Goal: Task Accomplishment & Management: Use online tool/utility

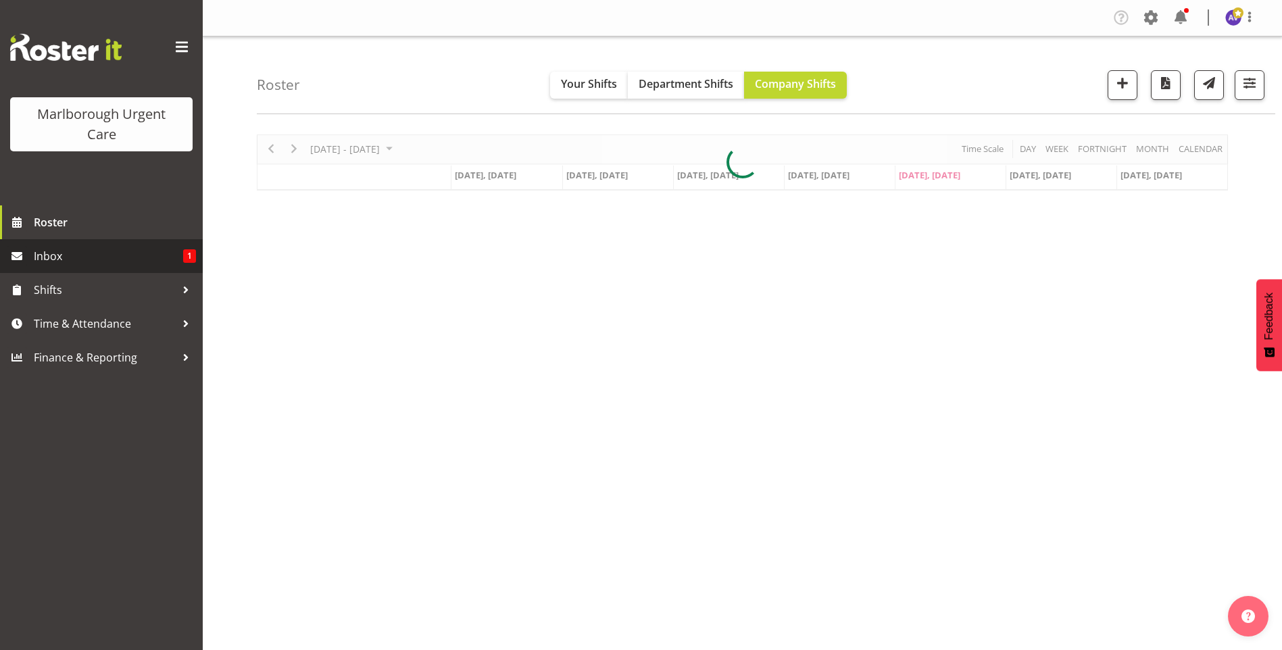
click at [65, 253] on span "Inbox" at bounding box center [108, 256] width 149 height 20
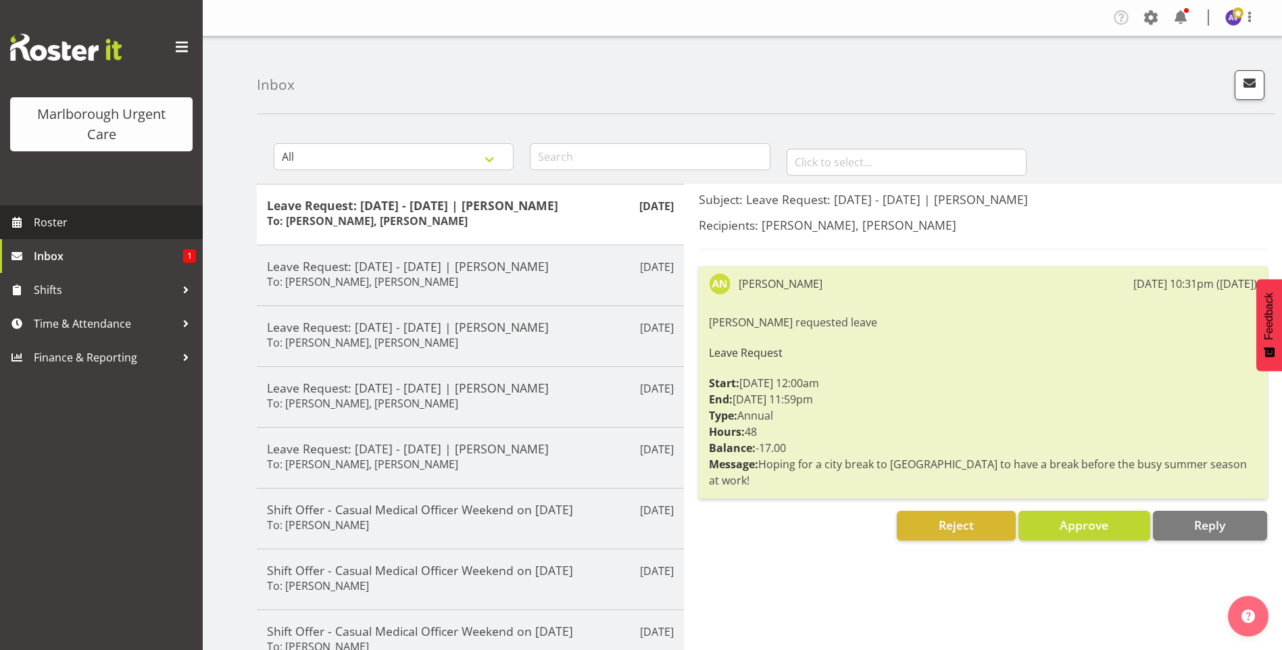
click at [56, 226] on span "Roster" at bounding box center [115, 222] width 162 height 20
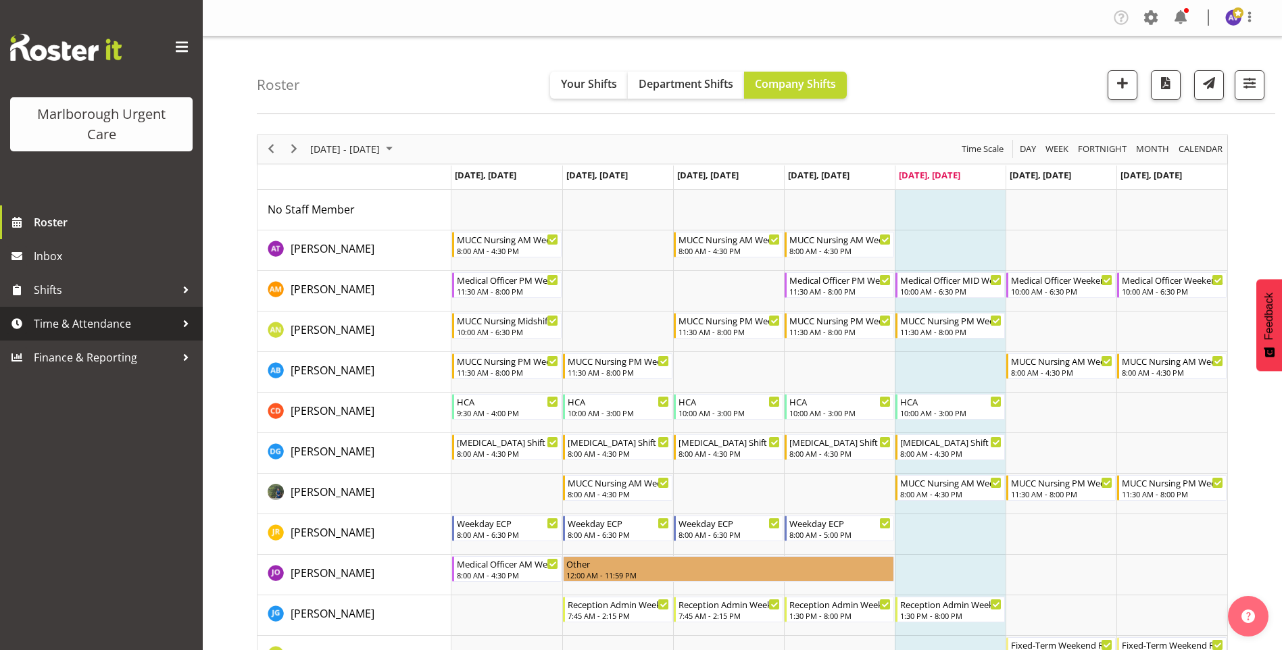
click at [100, 316] on span "Time & Attendance" at bounding box center [105, 324] width 142 height 20
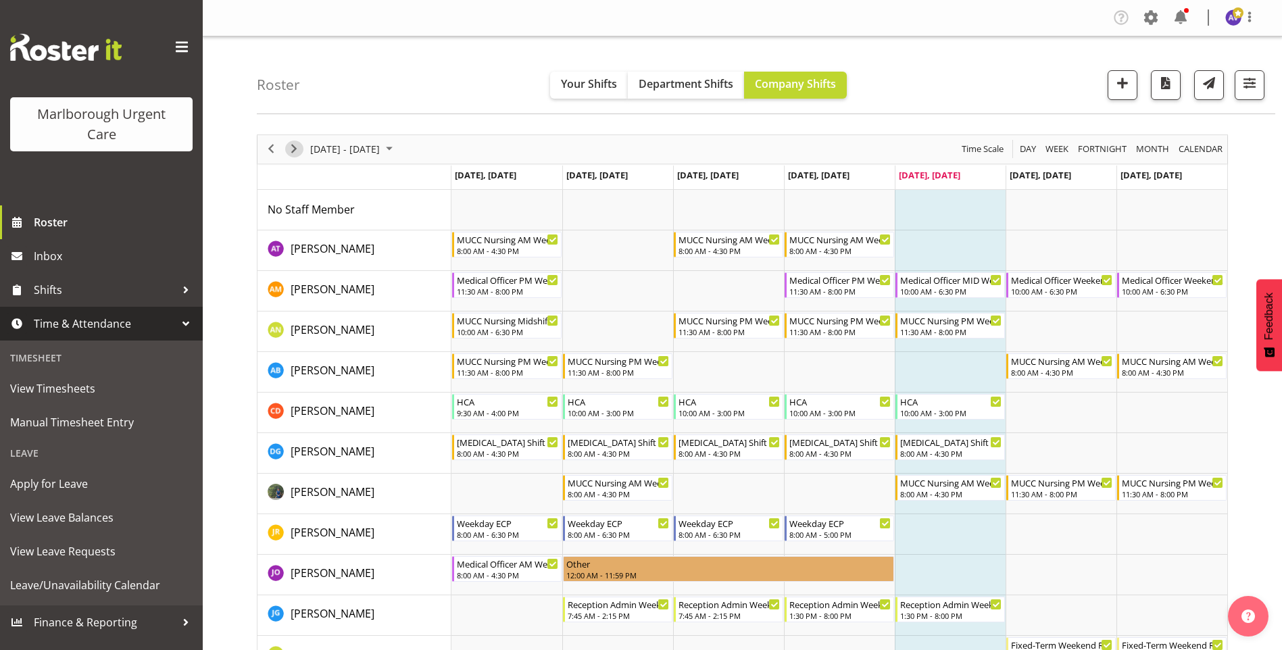
click at [296, 145] on span "Next" at bounding box center [294, 149] width 16 height 17
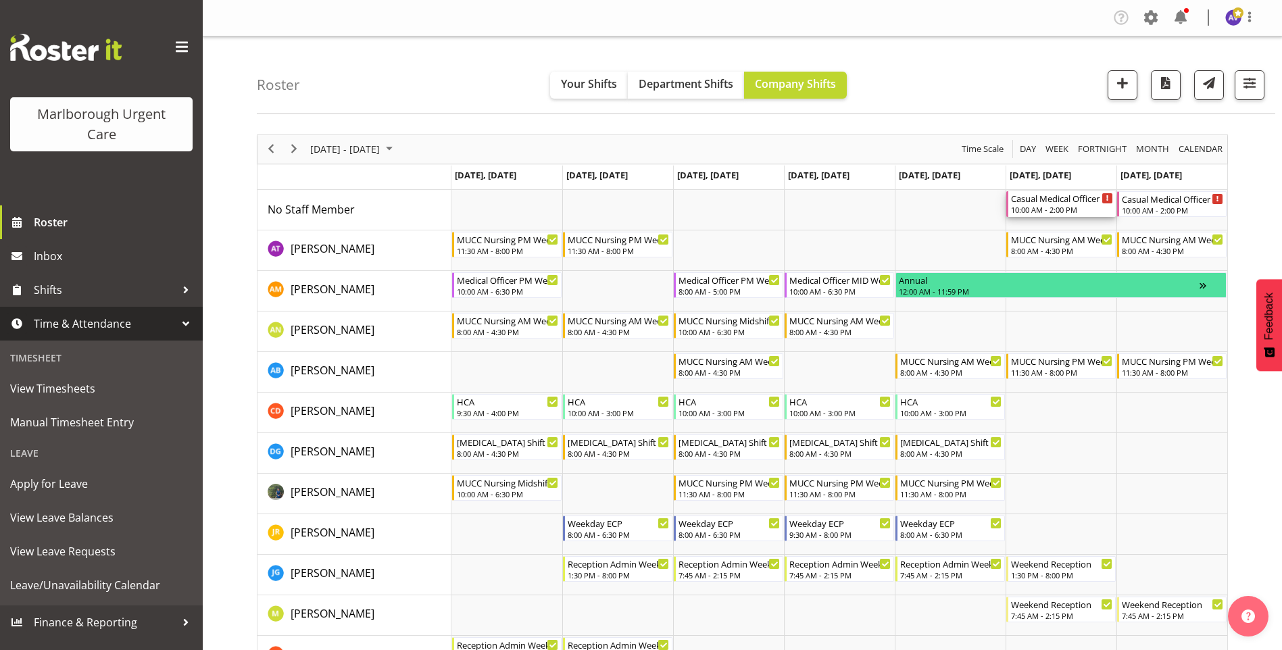
click at [1049, 205] on div "Casual Medical Officer Weekend 10:00 AM - 2:00 PM" at bounding box center [1062, 204] width 102 height 26
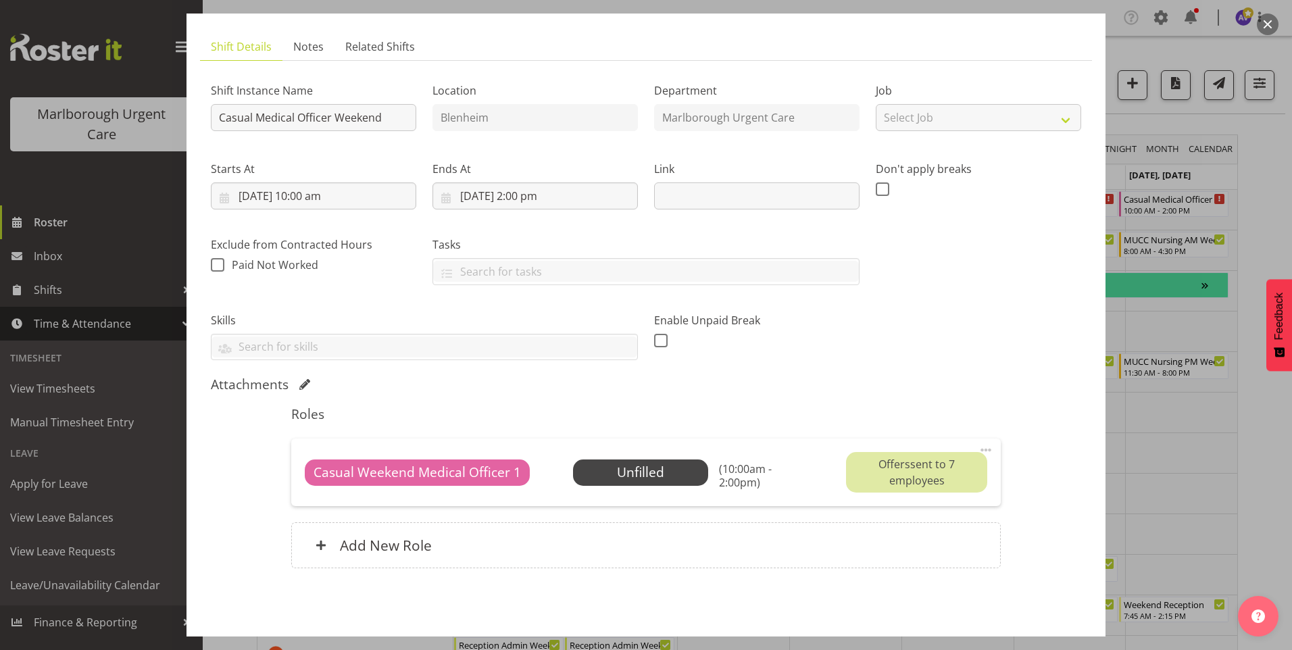
scroll to position [79, 0]
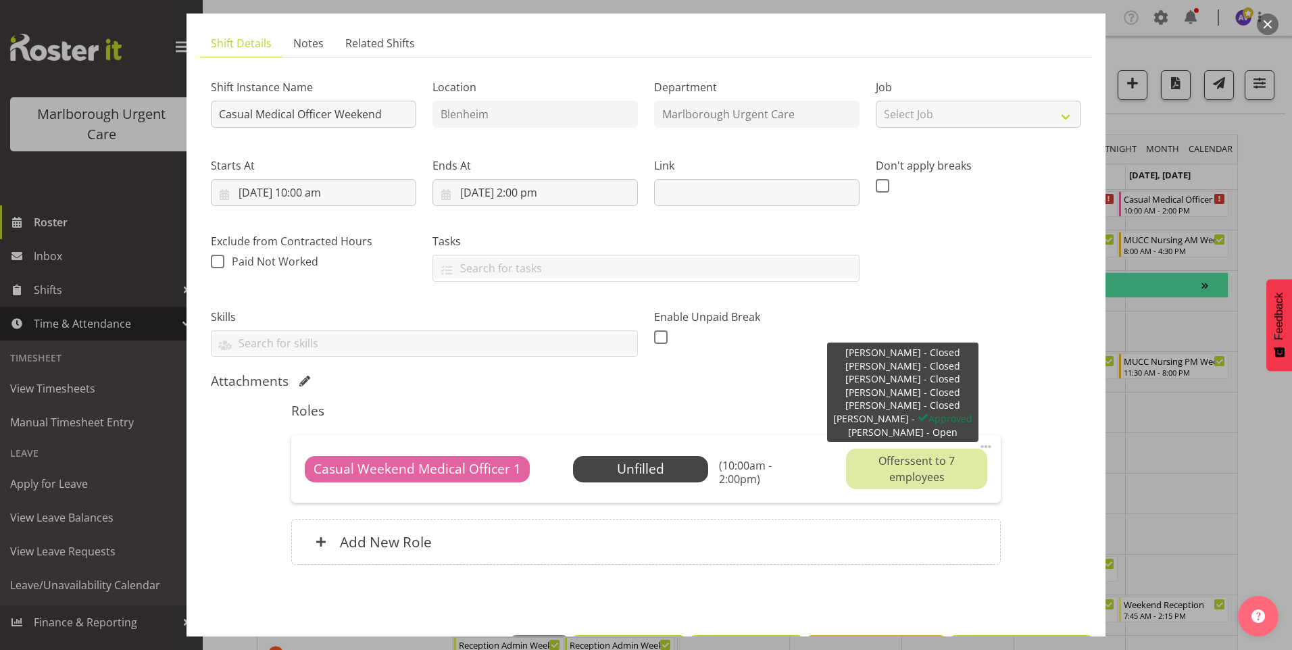
click at [902, 461] on div "Offers sent to 7 employees" at bounding box center [916, 469] width 141 height 41
click at [913, 474] on div "Offers sent to 7 employees" at bounding box center [916, 469] width 141 height 41
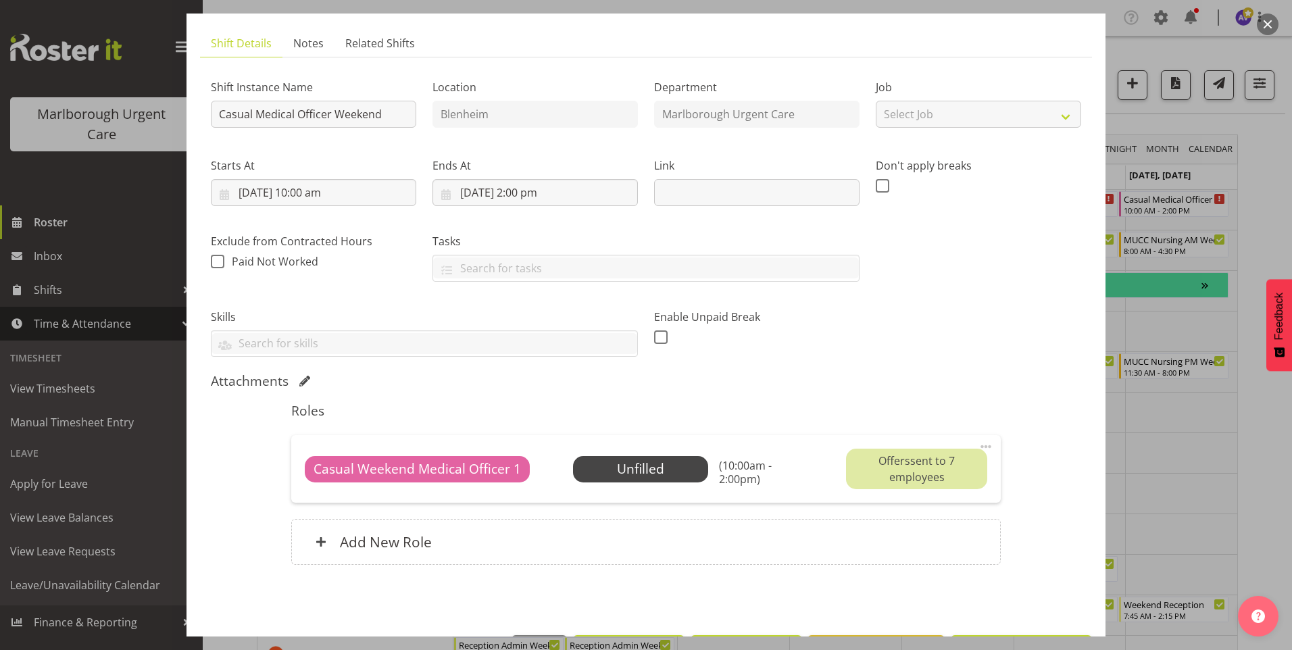
click at [913, 474] on div "Offers sent to 7 employees" at bounding box center [916, 469] width 141 height 41
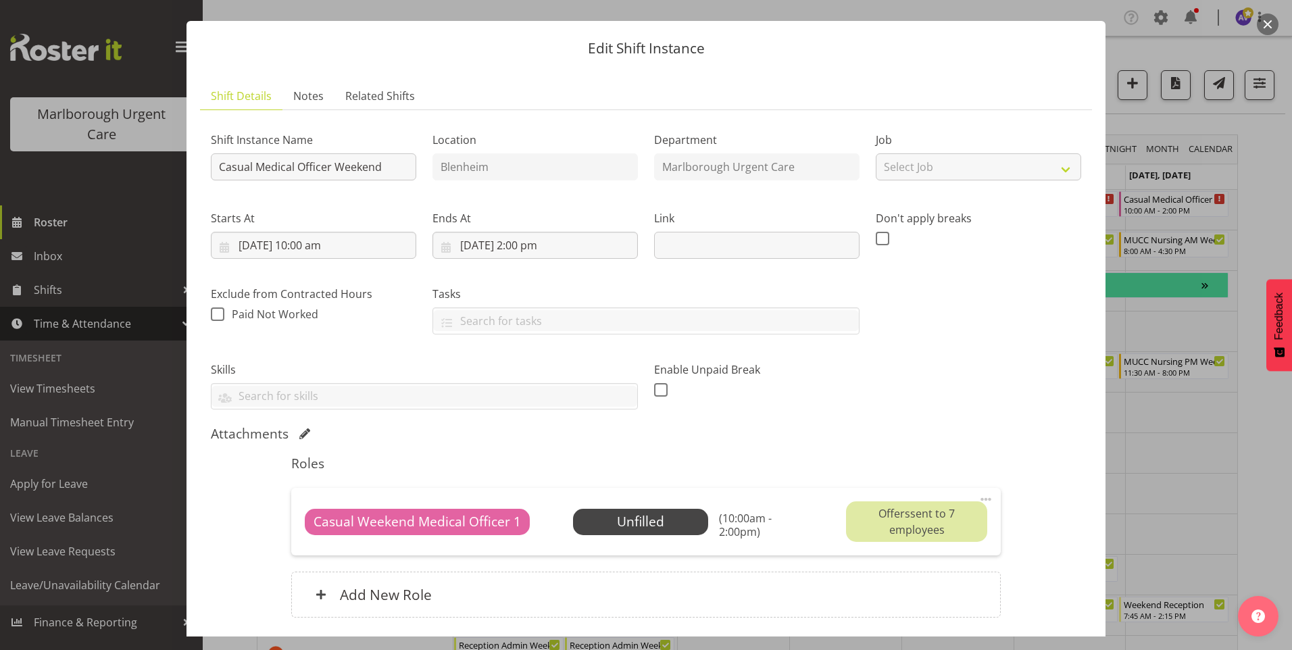
scroll to position [0, 0]
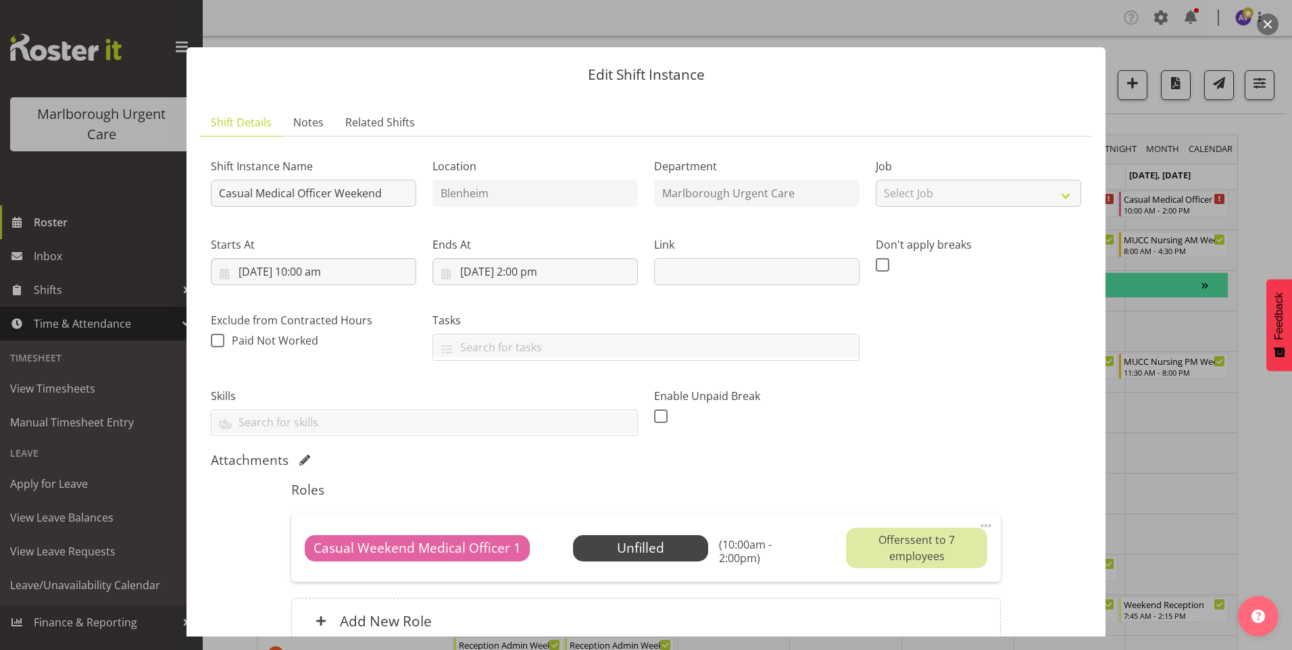
click at [978, 523] on span at bounding box center [986, 526] width 16 height 16
drag, startPoint x: 976, startPoint y: 523, endPoint x: 857, endPoint y: 490, distance: 123.4
click at [857, 490] on div "Roles Casual Weekend Medical Officer 1 Unfilled Select Employee (10:00am - 2:00…" at bounding box center [645, 567] width 725 height 186
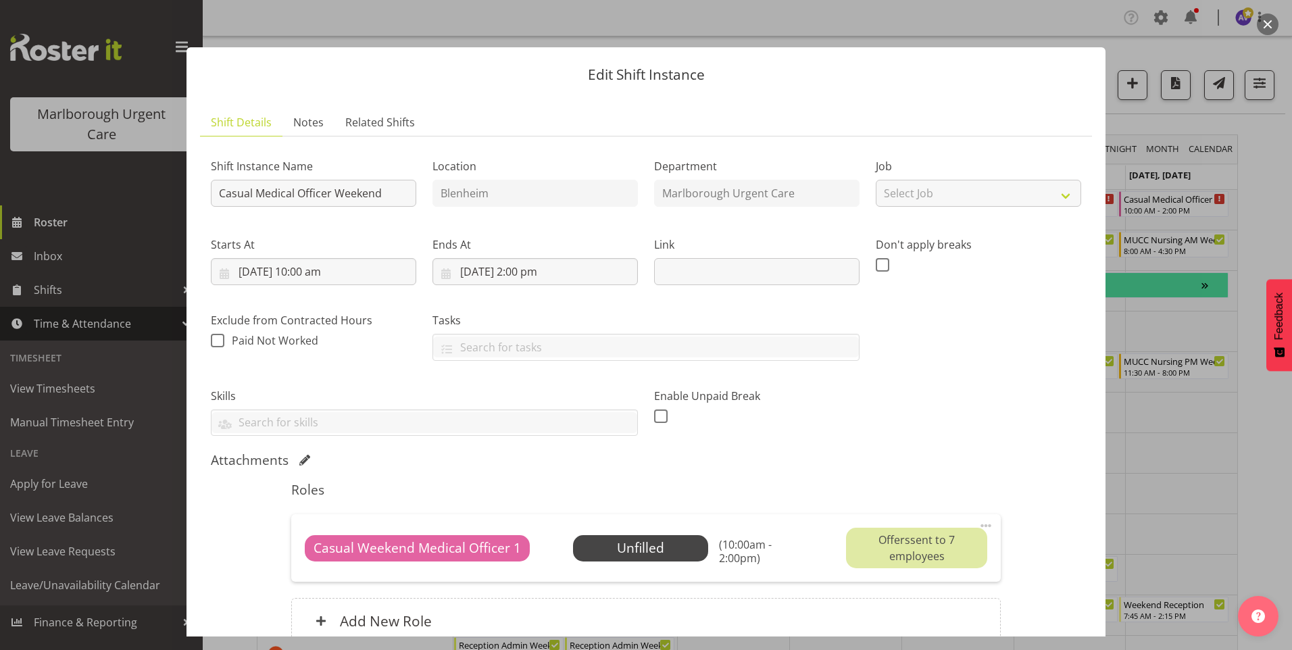
click at [857, 490] on h5 "Roles" at bounding box center [645, 490] width 709 height 16
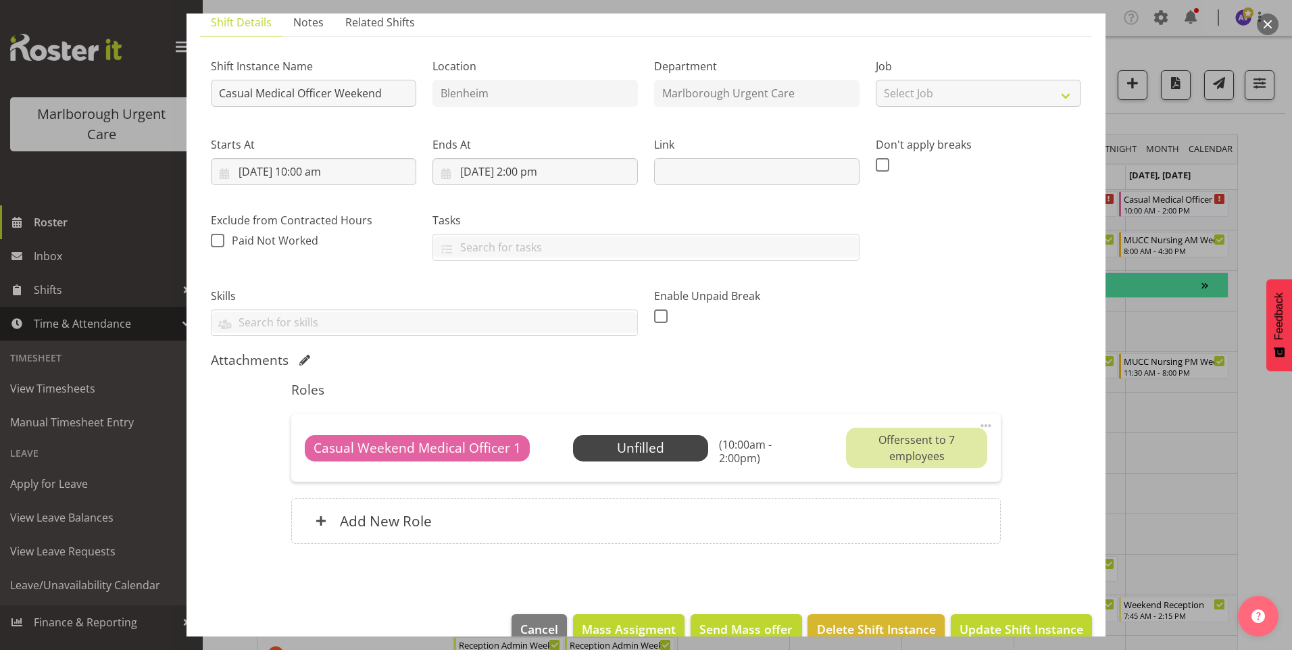
scroll to position [128, 0]
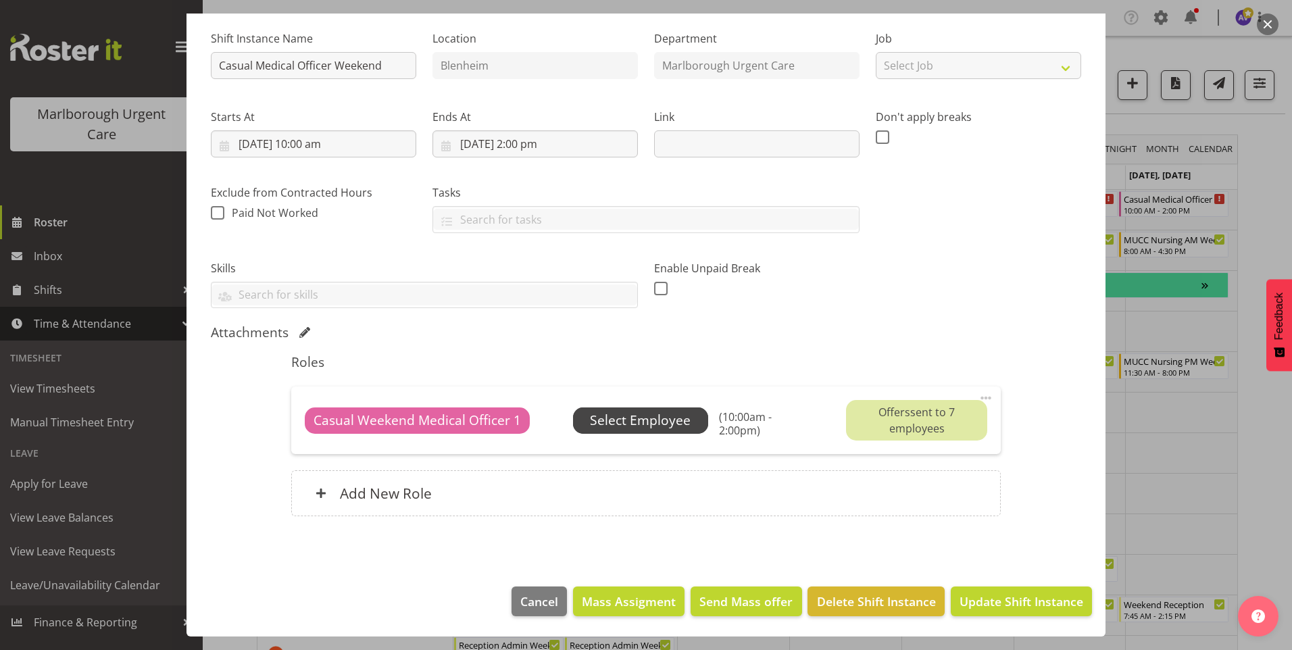
click at [612, 418] on span "Select Employee" at bounding box center [640, 421] width 101 height 20
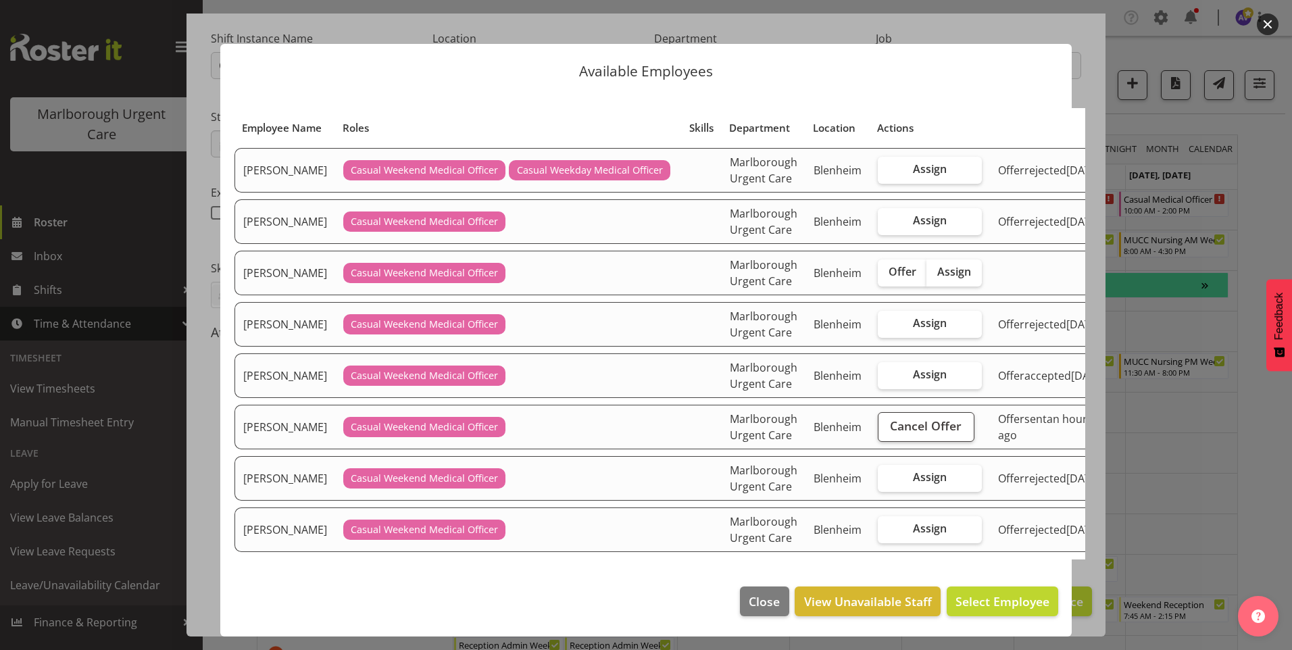
scroll to position [0, 0]
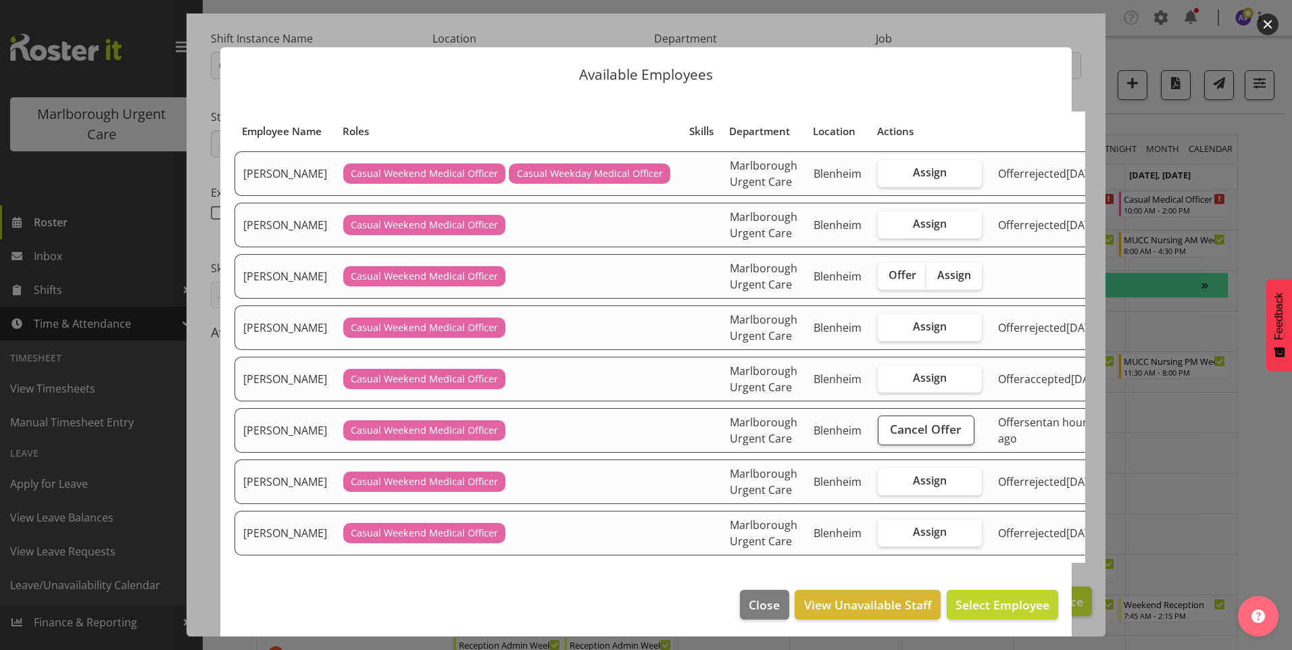
click at [1259, 24] on button "button" at bounding box center [1268, 25] width 22 height 22
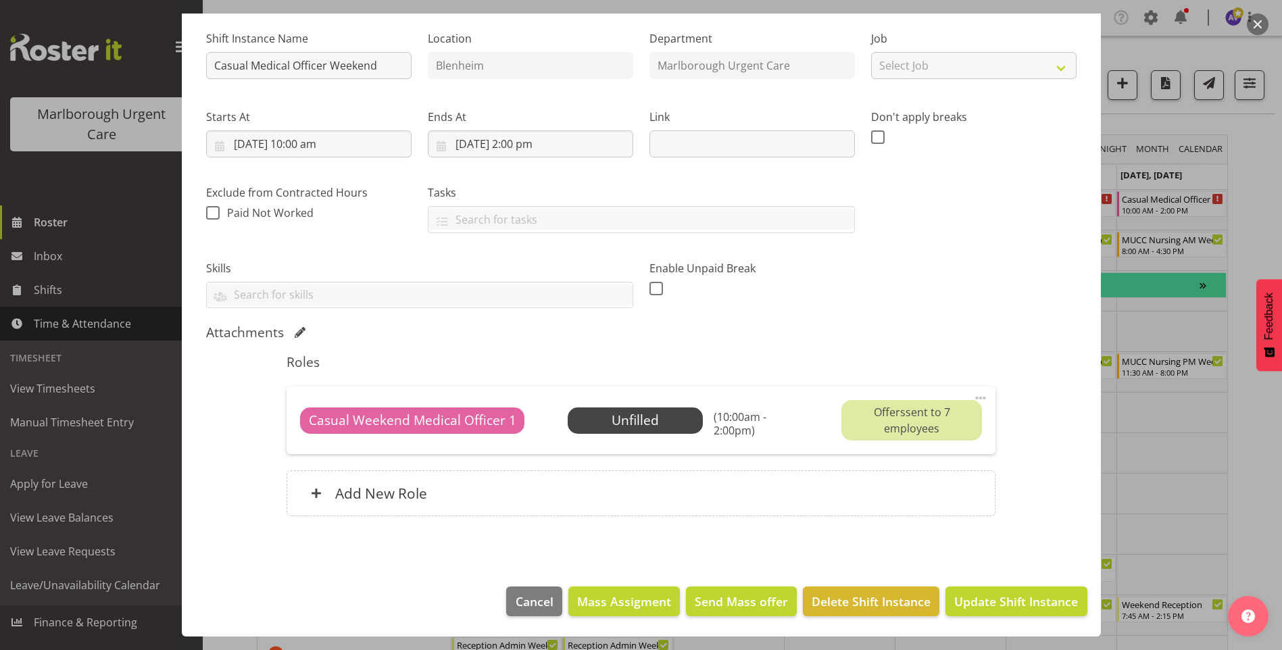
click at [1261, 24] on button "button" at bounding box center [1258, 25] width 22 height 22
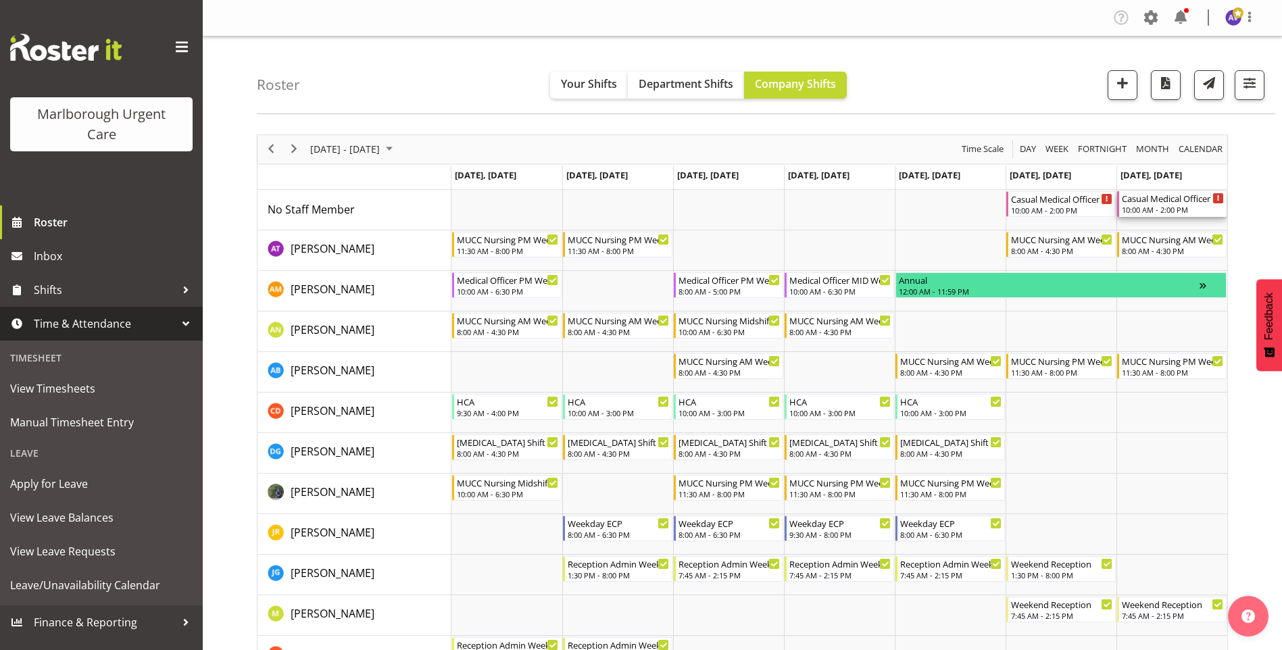
click at [1157, 208] on div "10:00 AM - 2:00 PM" at bounding box center [1173, 209] width 102 height 11
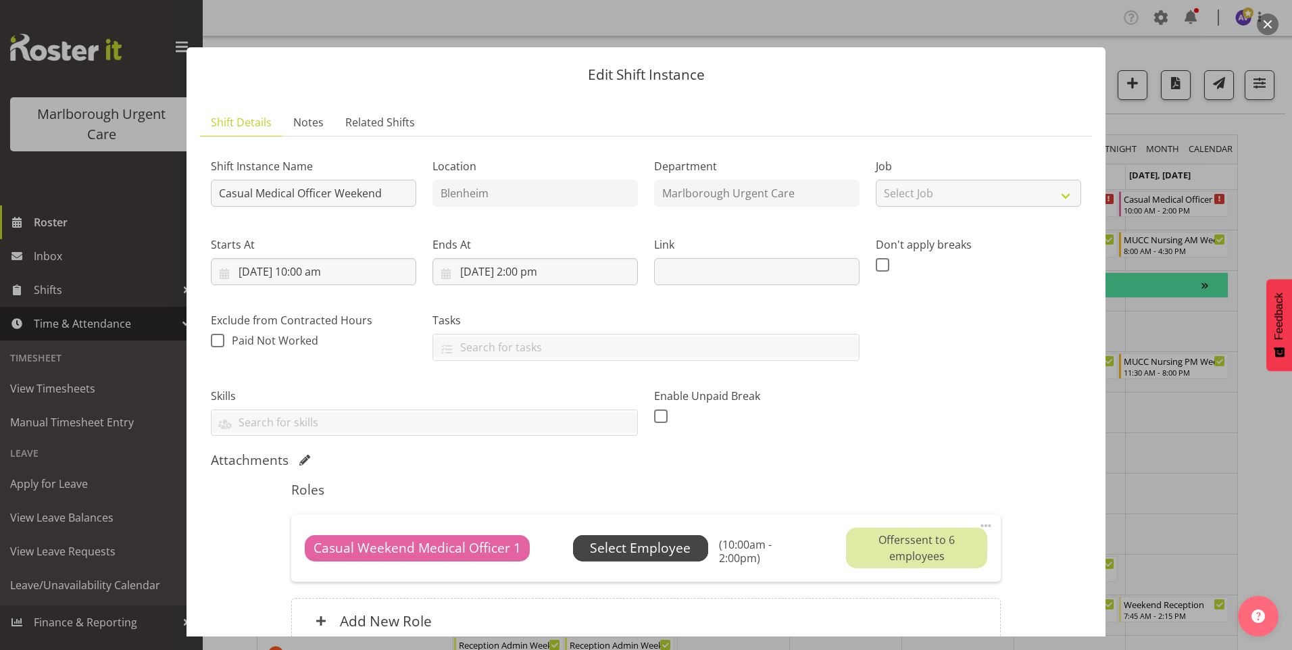
click at [670, 542] on span "Select Employee" at bounding box center [640, 549] width 101 height 20
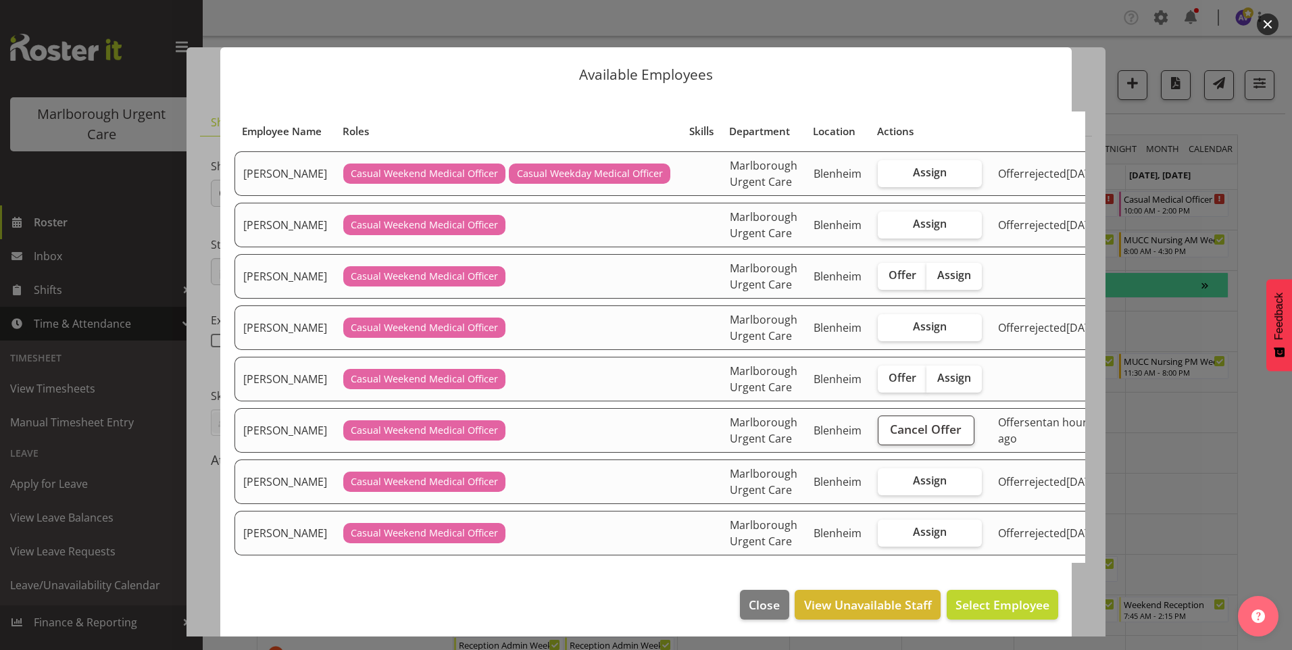
click at [1264, 22] on button "button" at bounding box center [1268, 25] width 22 height 22
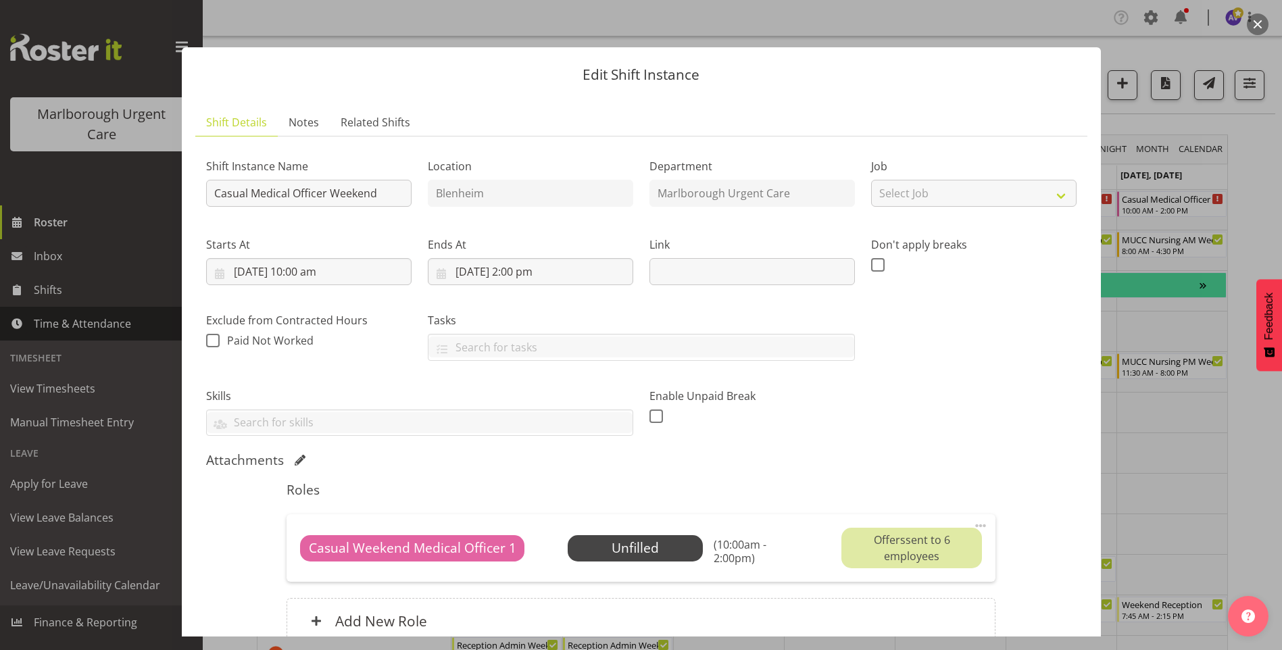
click at [1259, 26] on button "button" at bounding box center [1258, 25] width 22 height 22
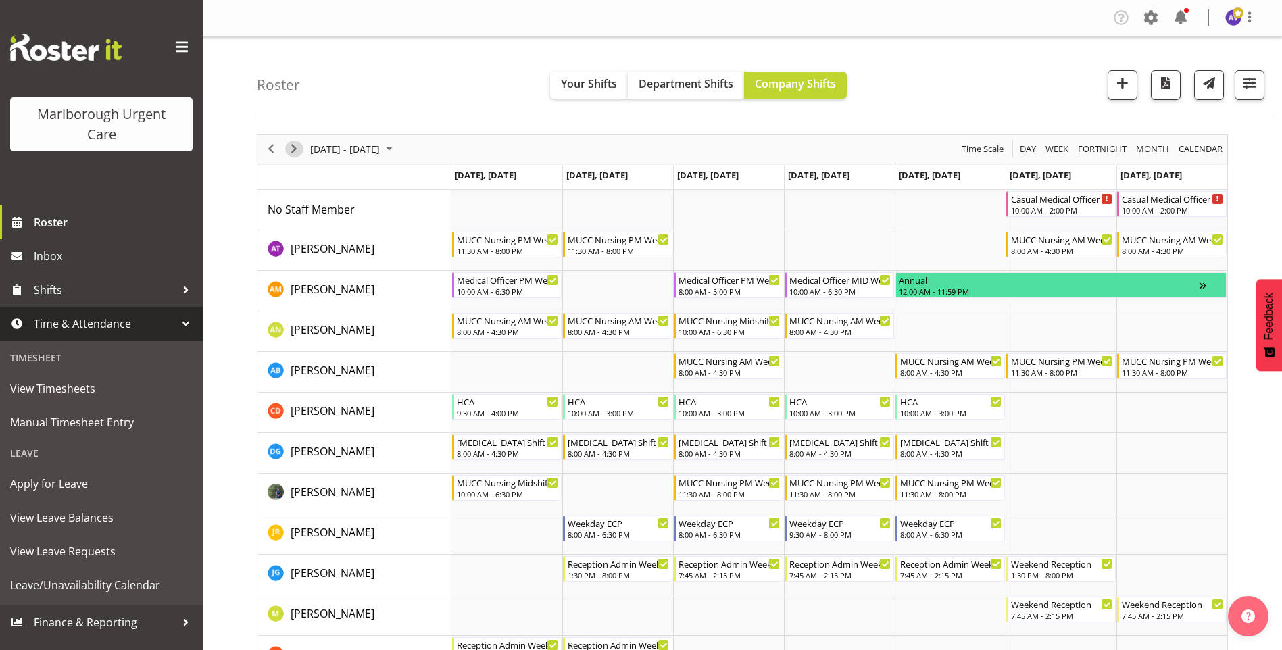
click at [293, 144] on span "Next" at bounding box center [294, 149] width 16 height 17
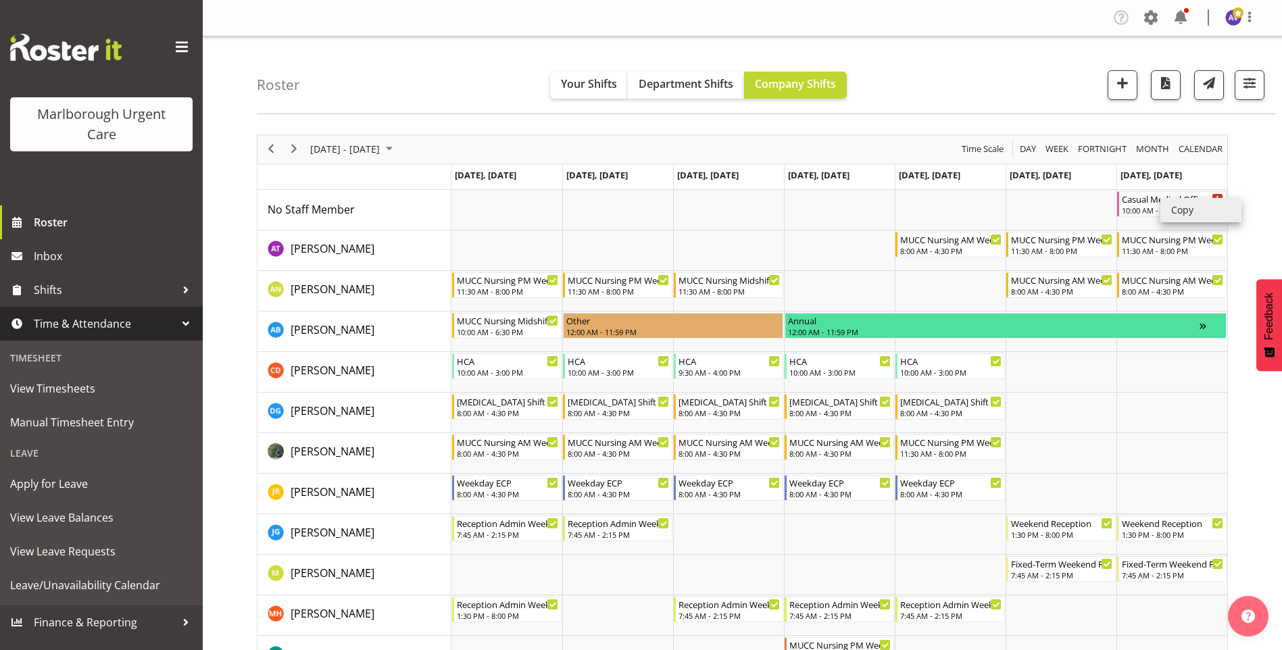
click at [1174, 209] on li "Copy" at bounding box center [1200, 210] width 81 height 24
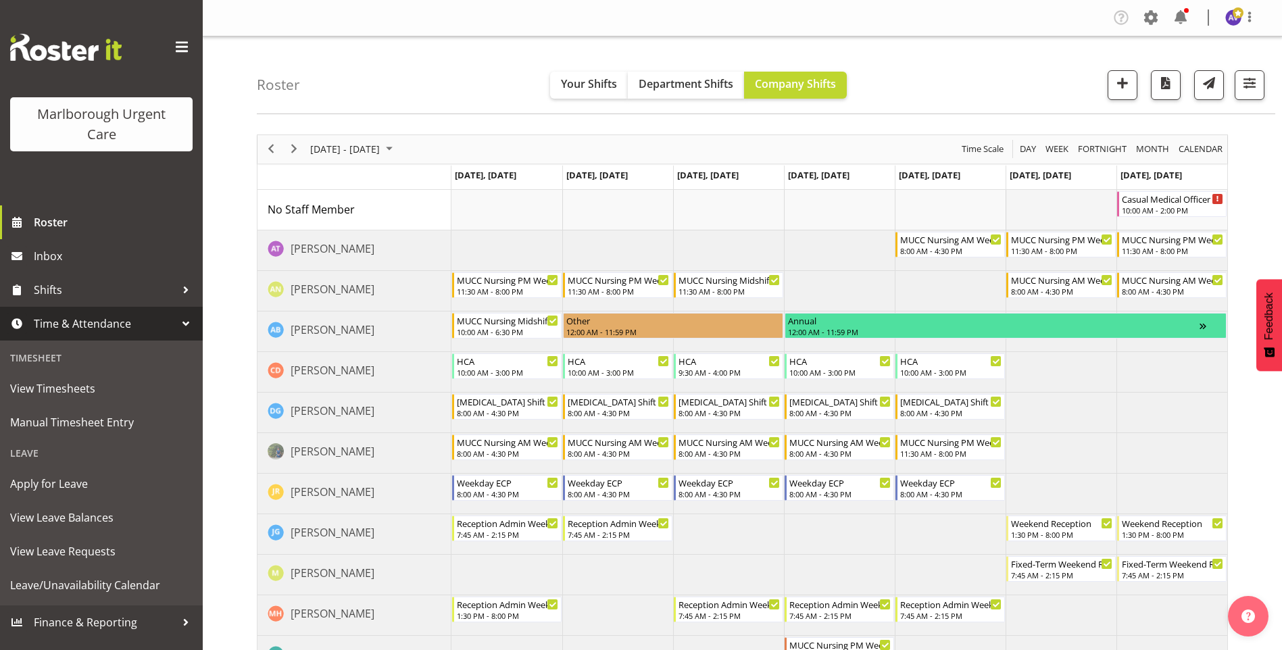
click at [1057, 214] on td "Timeline Week of October 17, 2025" at bounding box center [1060, 210] width 111 height 41
click at [1072, 224] on li "Paste" at bounding box center [1097, 227] width 81 height 24
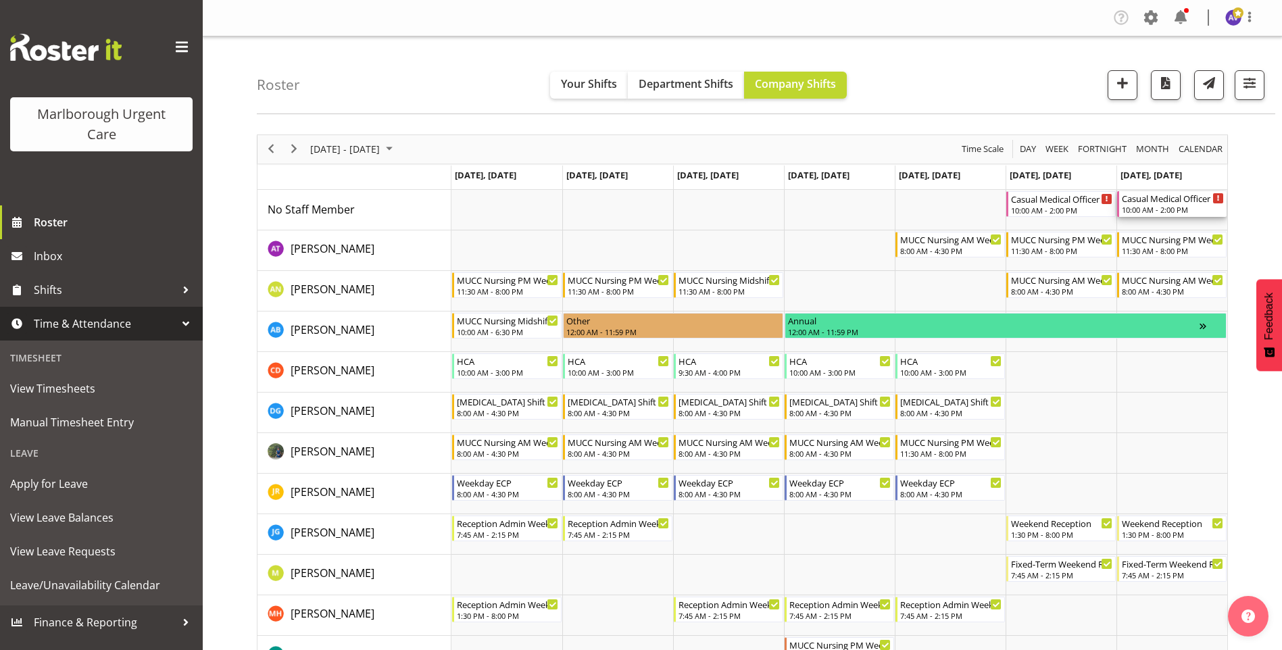
click at [1145, 208] on div "10:00 AM - 2:00 PM" at bounding box center [1173, 209] width 102 height 11
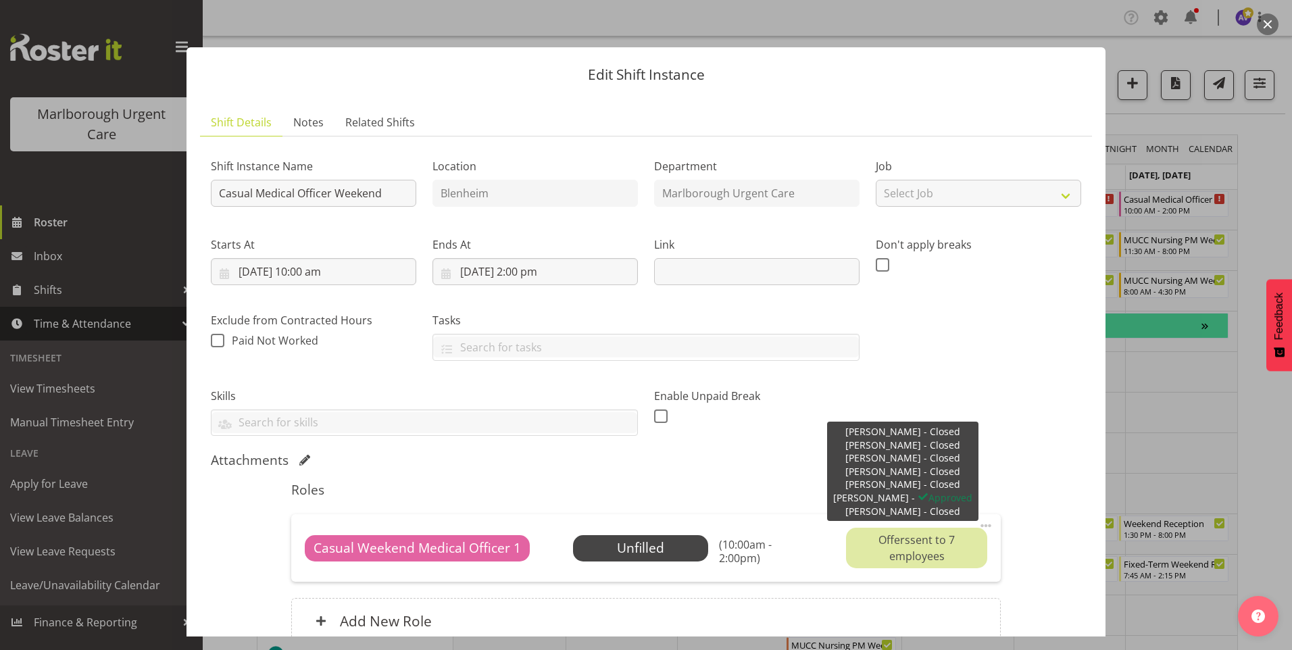
click at [929, 562] on div "Offers sent to 7 employees" at bounding box center [916, 548] width 141 height 41
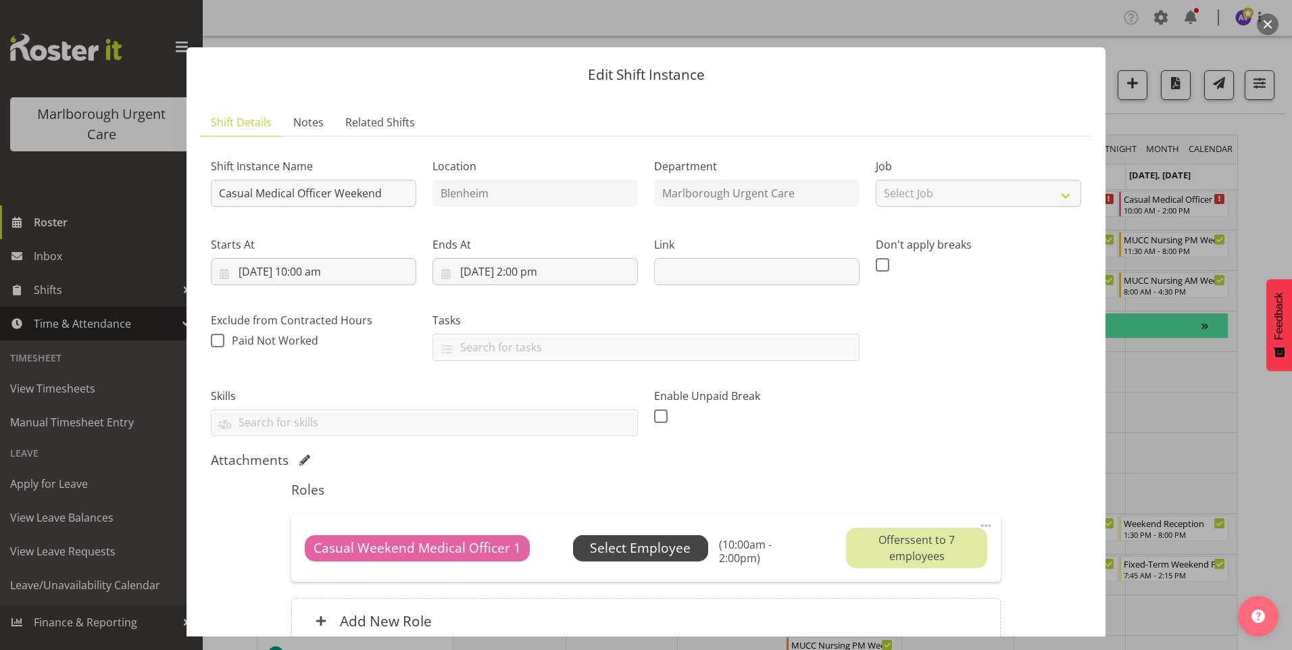
click at [670, 549] on span "Select Employee" at bounding box center [640, 549] width 101 height 20
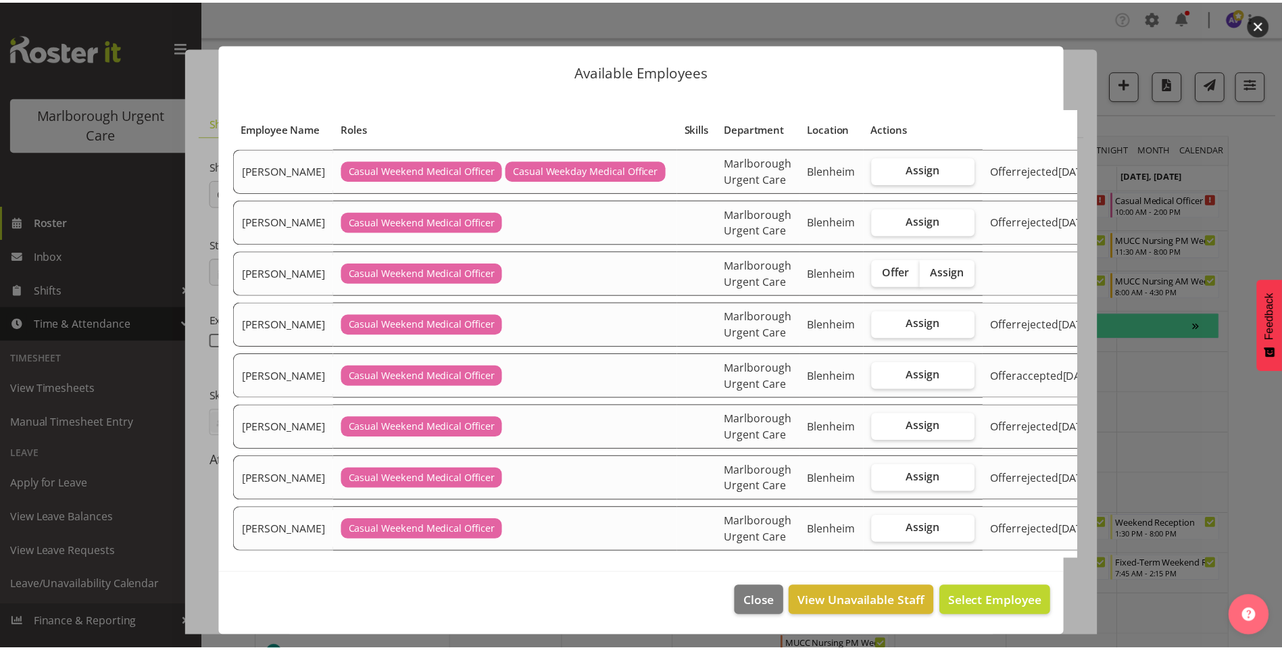
scroll to position [232, 0]
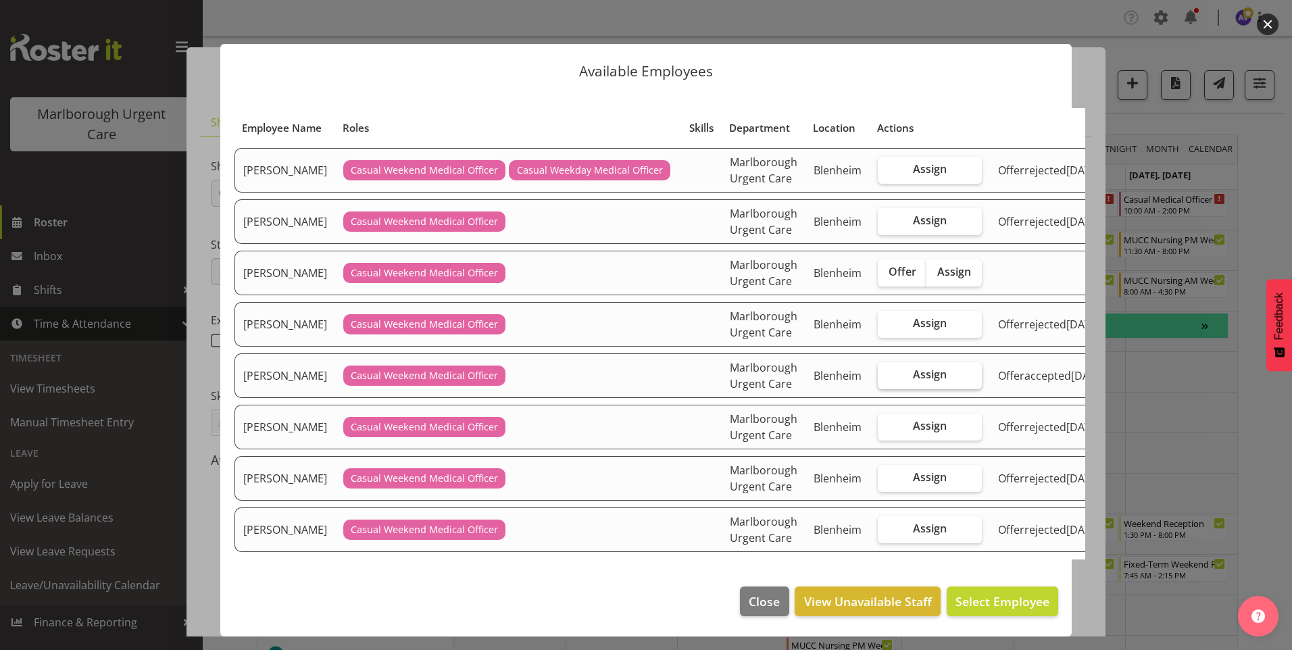
click at [913, 368] on span "Assign" at bounding box center [930, 375] width 34 height 14
click at [887, 370] on input "Assign" at bounding box center [882, 374] width 9 height 9
checkbox input "true"
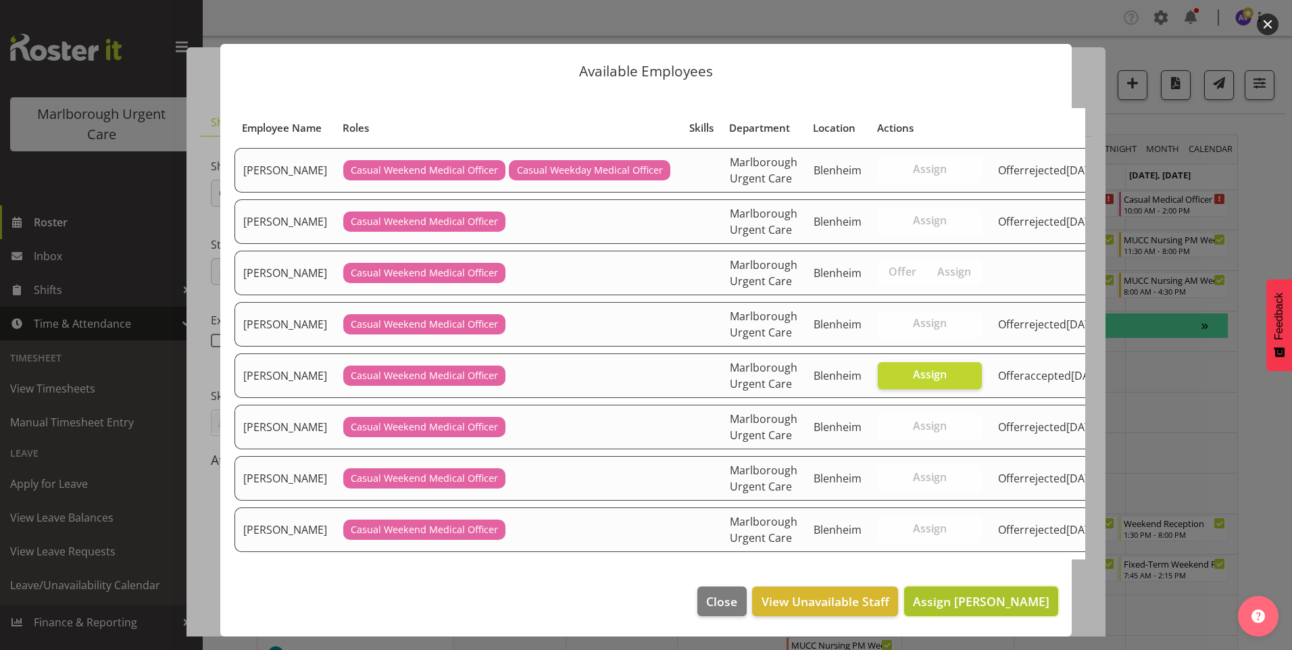
click at [915, 609] on span "Assign Luqman Mohd Jani" at bounding box center [981, 601] width 136 height 16
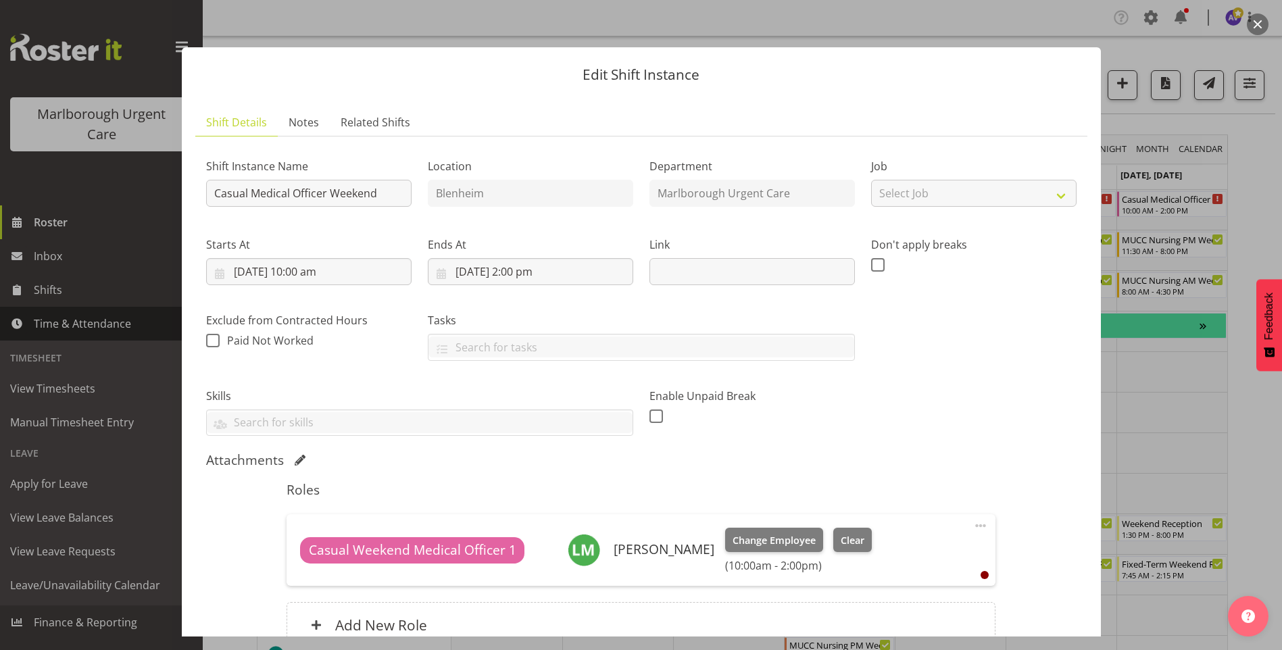
click at [1260, 23] on button "button" at bounding box center [1258, 25] width 22 height 22
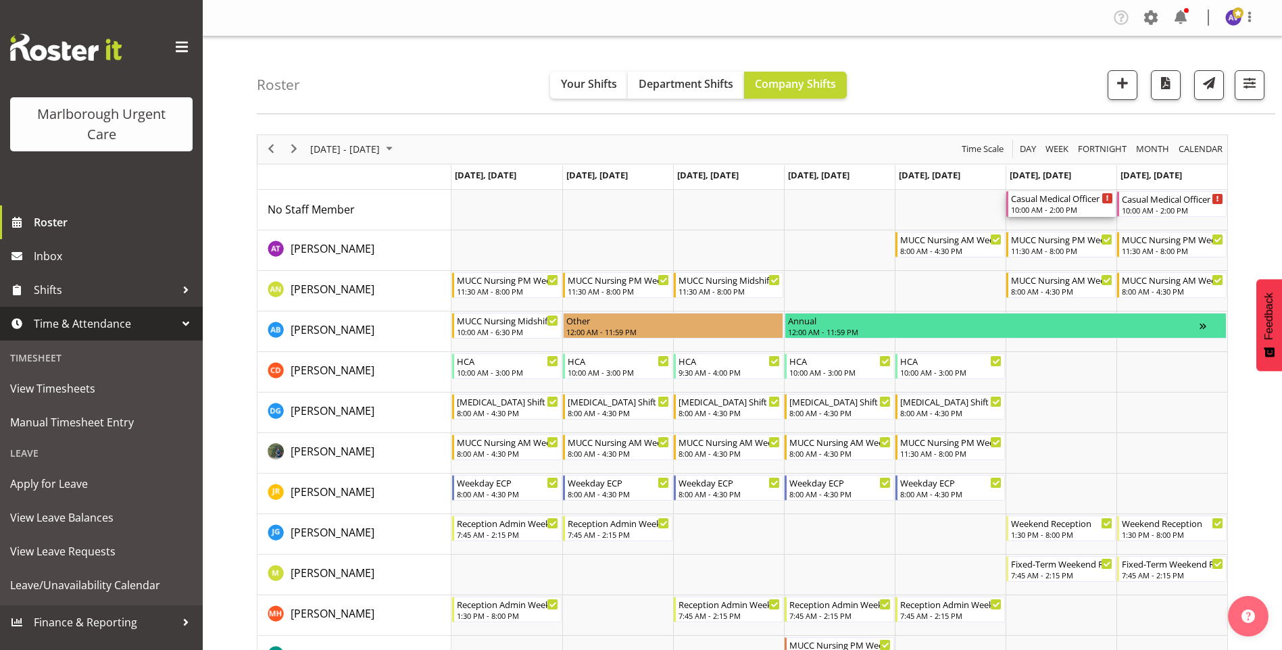
click at [1075, 213] on div "10:00 AM - 2:00 PM" at bounding box center [1062, 209] width 102 height 11
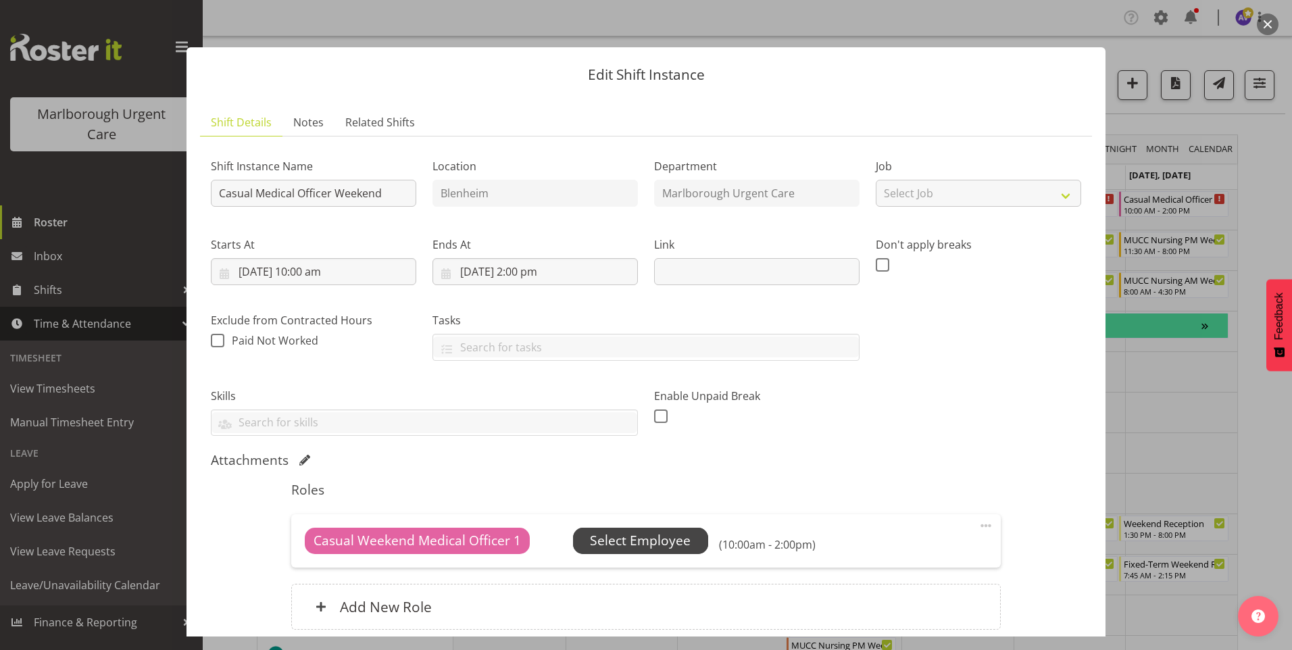
click at [645, 543] on span "Select Employee" at bounding box center [640, 541] width 101 height 20
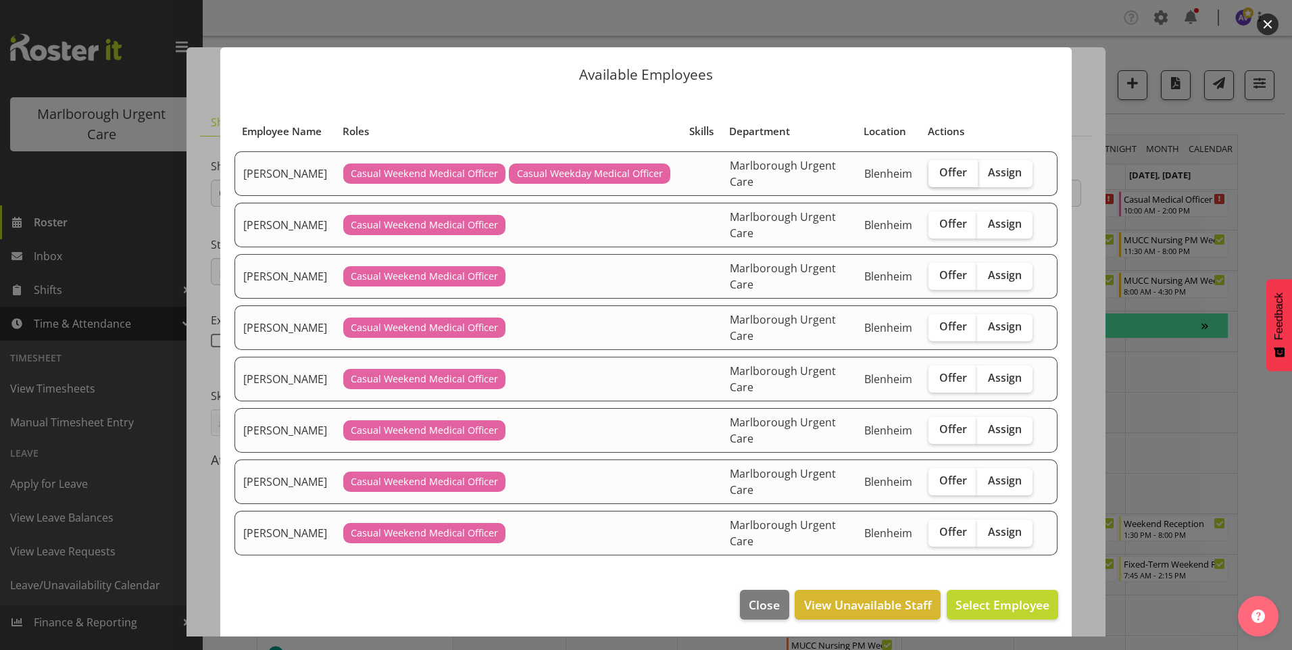
click at [947, 172] on span "Offer" at bounding box center [953, 173] width 28 height 14
click at [937, 172] on input "Offer" at bounding box center [932, 172] width 9 height 9
checkbox input "true"
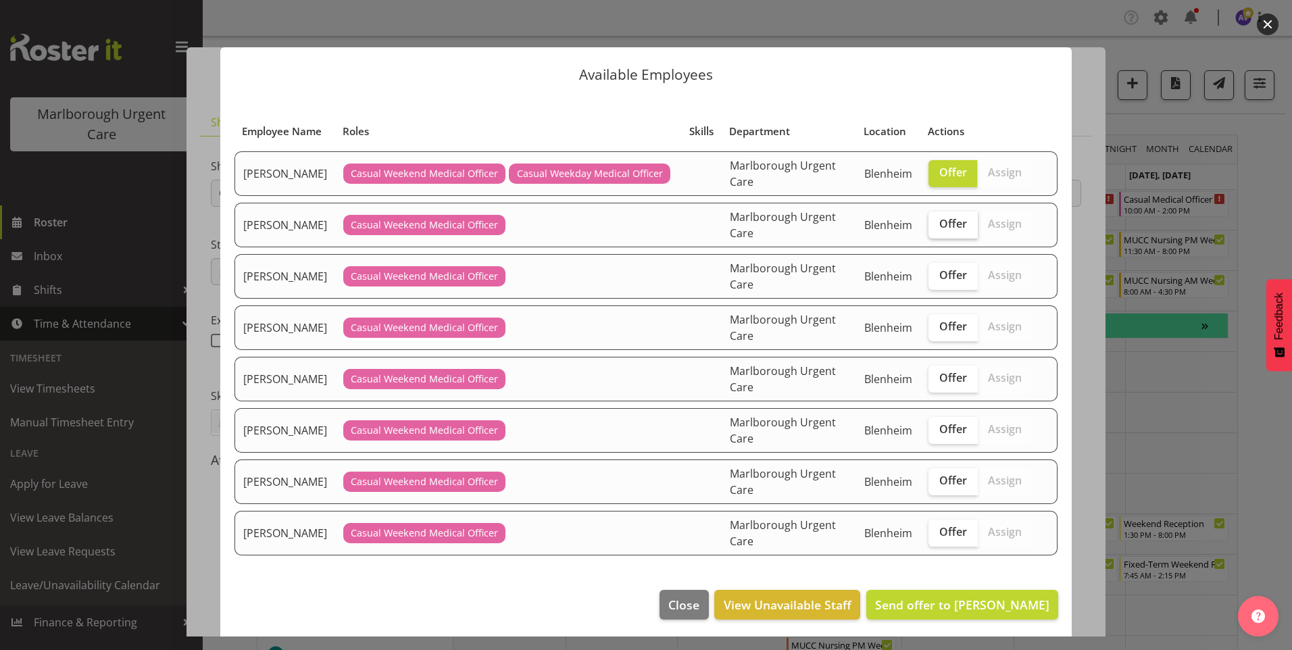
click at [939, 224] on span "Offer" at bounding box center [953, 224] width 28 height 14
click at [937, 224] on input "Offer" at bounding box center [932, 224] width 9 height 9
checkbox input "true"
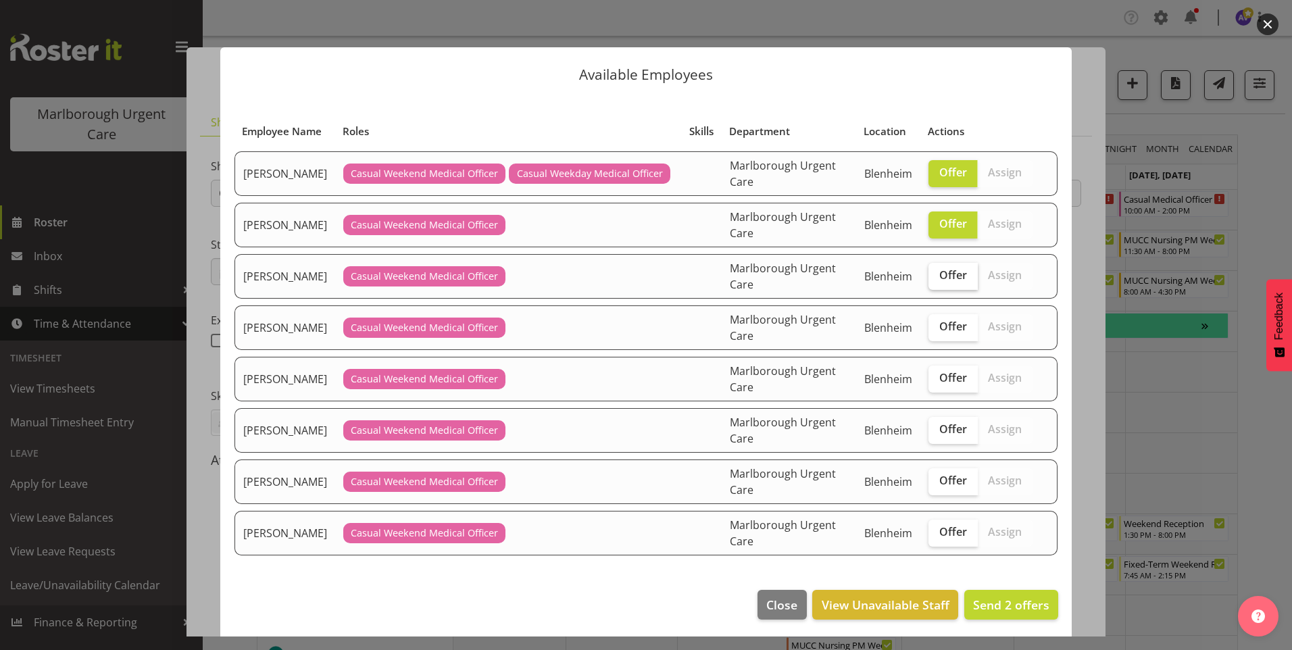
click at [939, 266] on label "Offer" at bounding box center [952, 276] width 49 height 27
click at [937, 271] on input "Offer" at bounding box center [932, 275] width 9 height 9
checkbox input "true"
click at [939, 331] on span "Offer" at bounding box center [953, 327] width 28 height 14
click at [937, 331] on input "Offer" at bounding box center [932, 326] width 9 height 9
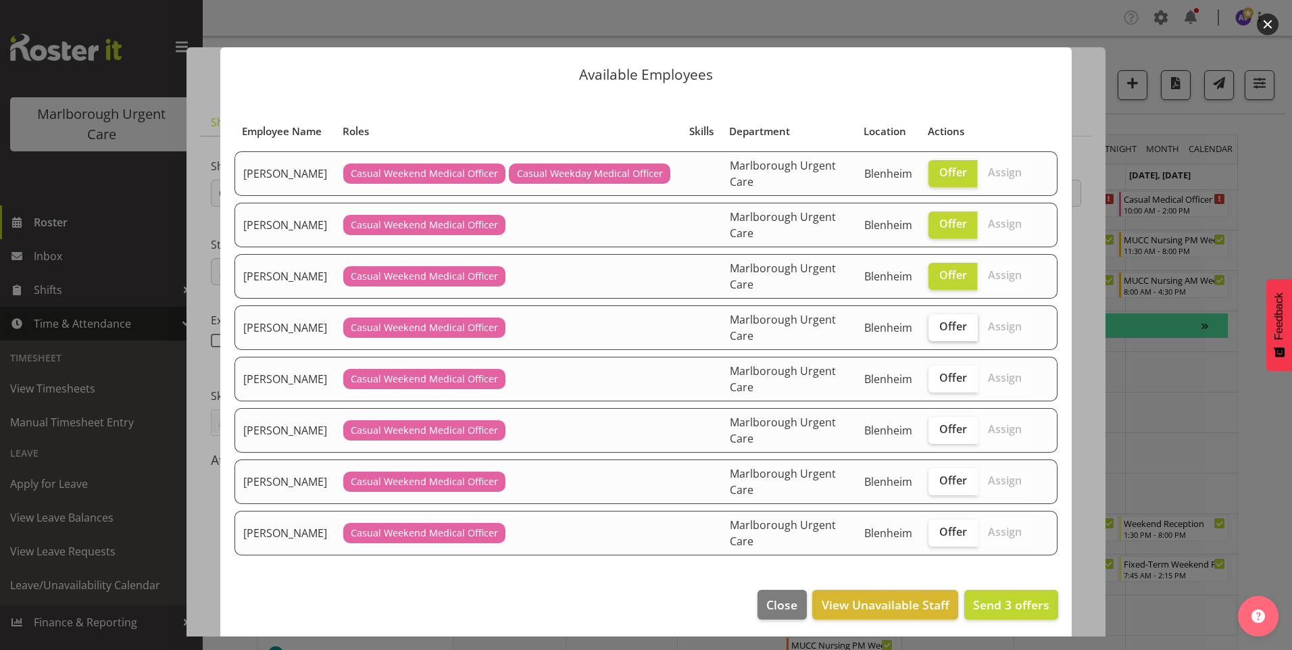
checkbox input "true"
click at [939, 378] on span "Offer" at bounding box center [953, 378] width 28 height 14
click at [937, 378] on input "Offer" at bounding box center [932, 378] width 9 height 9
checkbox input "true"
click at [939, 432] on span "Offer" at bounding box center [953, 429] width 28 height 14
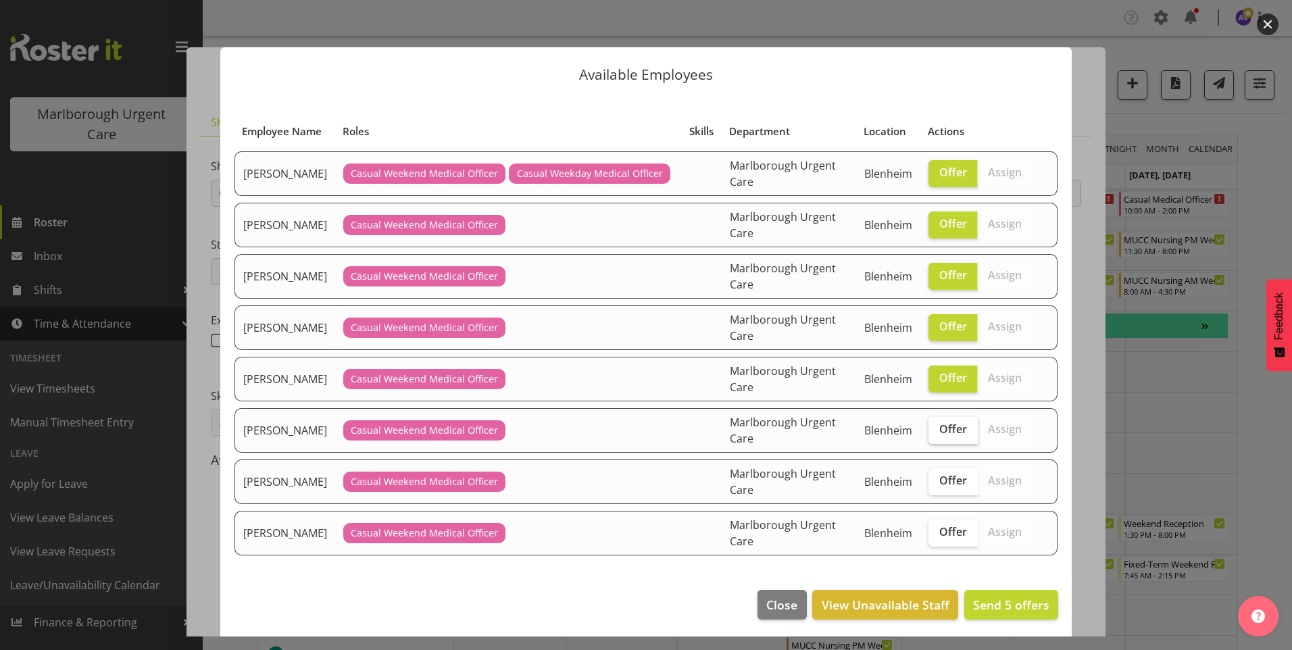
click at [937, 432] on input "Offer" at bounding box center [932, 429] width 9 height 9
checkbox input "true"
click at [939, 476] on span "Offer" at bounding box center [953, 481] width 28 height 14
click at [937, 476] on input "Offer" at bounding box center [932, 480] width 9 height 9
checkbox input "true"
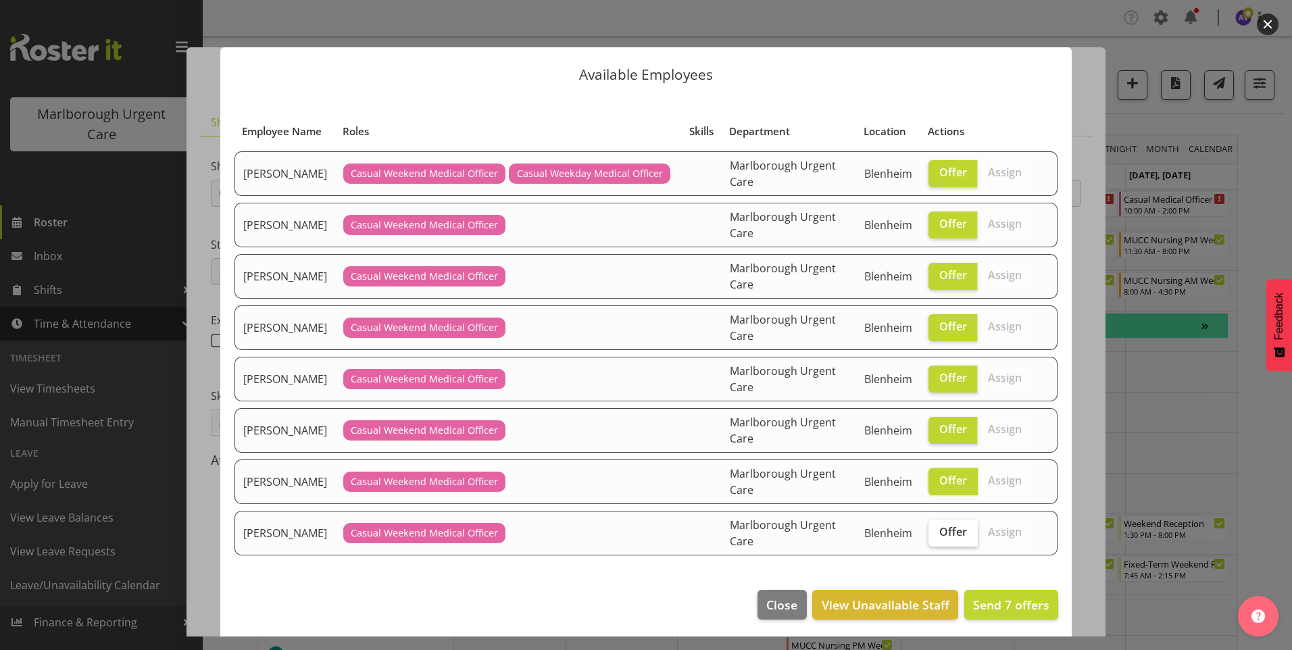
click at [939, 529] on span "Offer" at bounding box center [953, 532] width 28 height 14
click at [937, 529] on input "Offer" at bounding box center [932, 532] width 9 height 9
checkbox input "true"
click at [990, 605] on span "Send 8 offers" at bounding box center [1011, 605] width 76 height 16
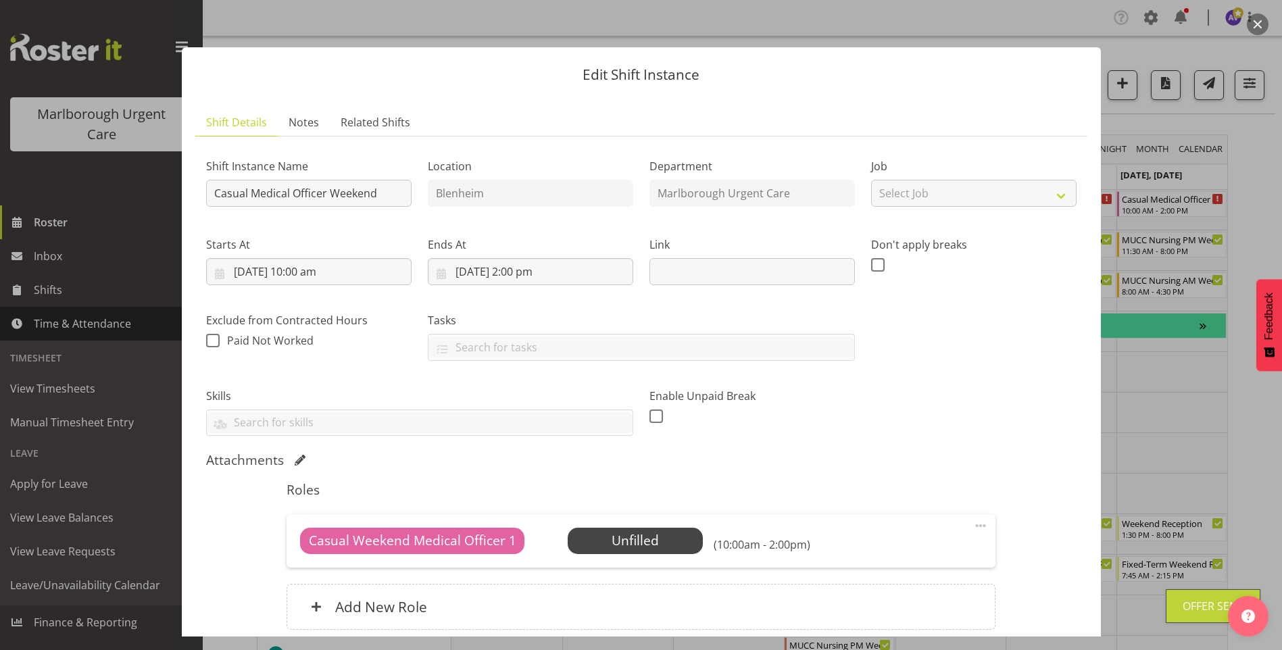
scroll to position [114, 0]
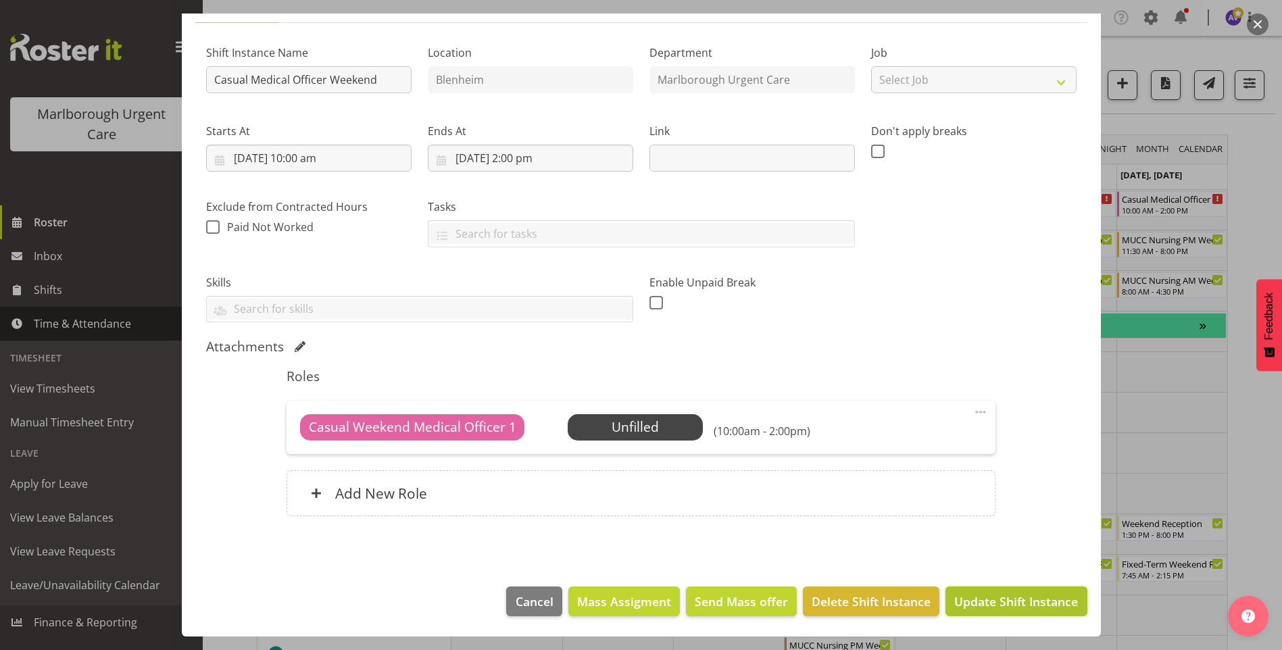
click at [986, 591] on button "Update Shift Instance" at bounding box center [1015, 601] width 141 height 30
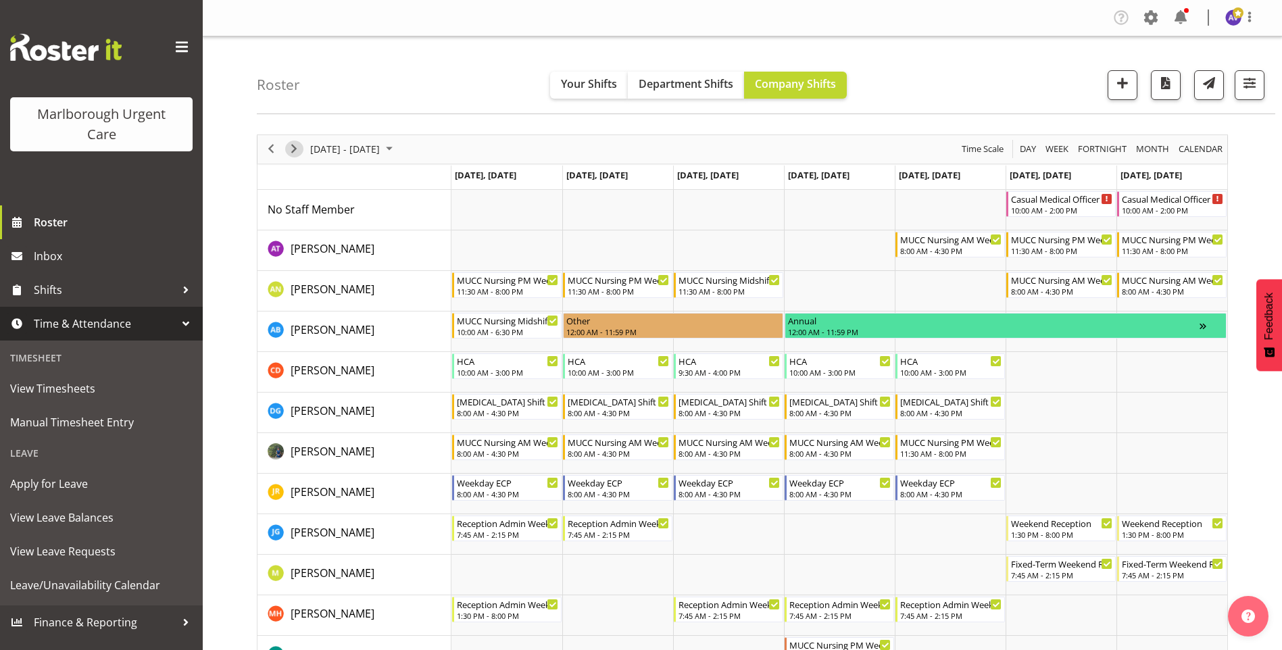
click at [293, 153] on span "Next" at bounding box center [294, 149] width 16 height 17
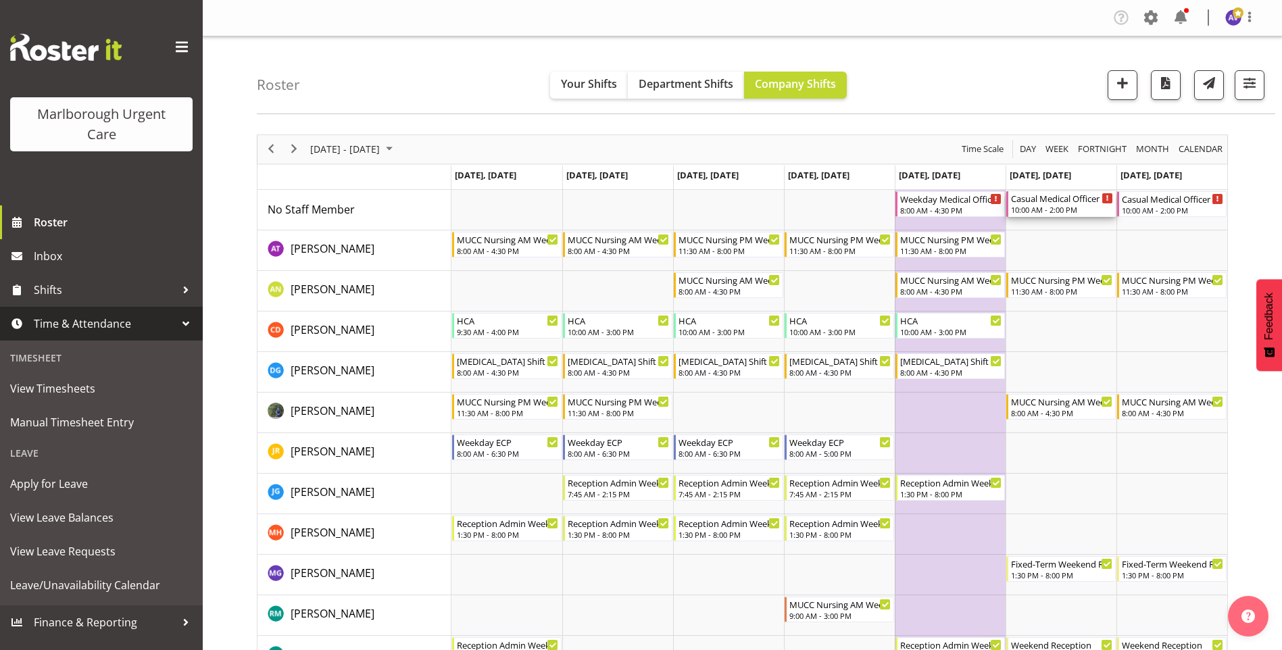
click at [1054, 204] on div "Casual Medical Officer Weekend" at bounding box center [1062, 198] width 102 height 14
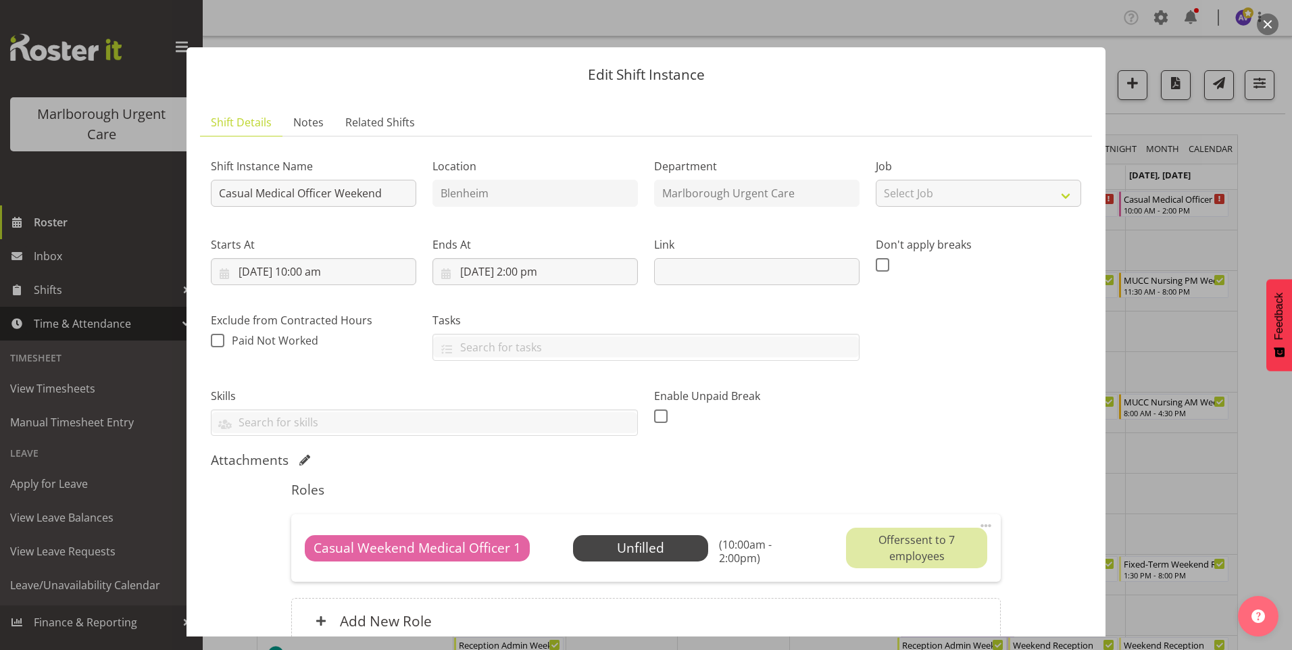
click at [1268, 24] on button "button" at bounding box center [1268, 25] width 22 height 22
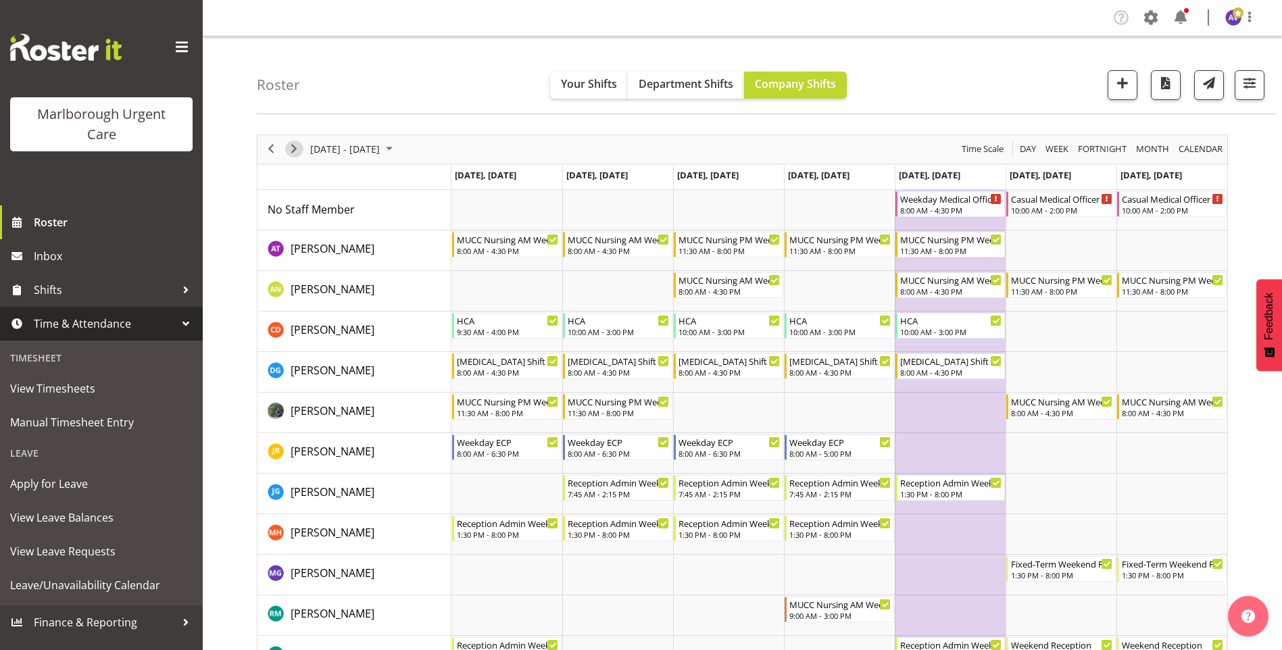
click at [292, 152] on span "Next" at bounding box center [294, 149] width 16 height 17
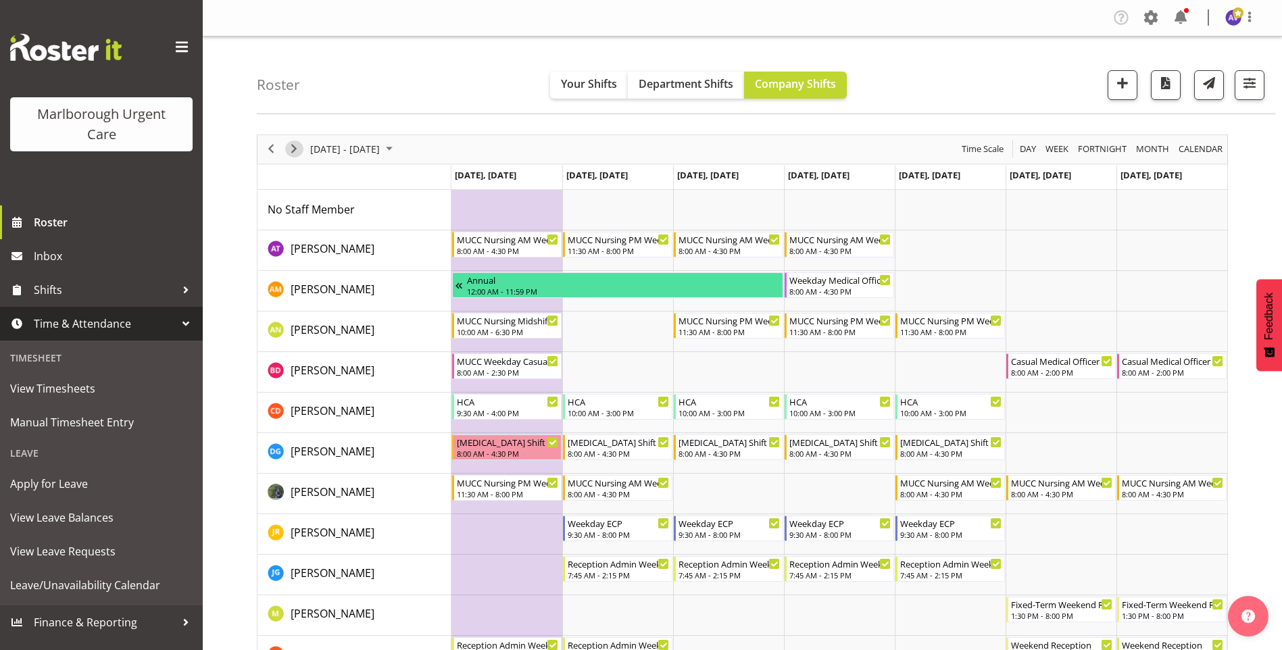
click at [292, 152] on span "Next" at bounding box center [294, 149] width 16 height 17
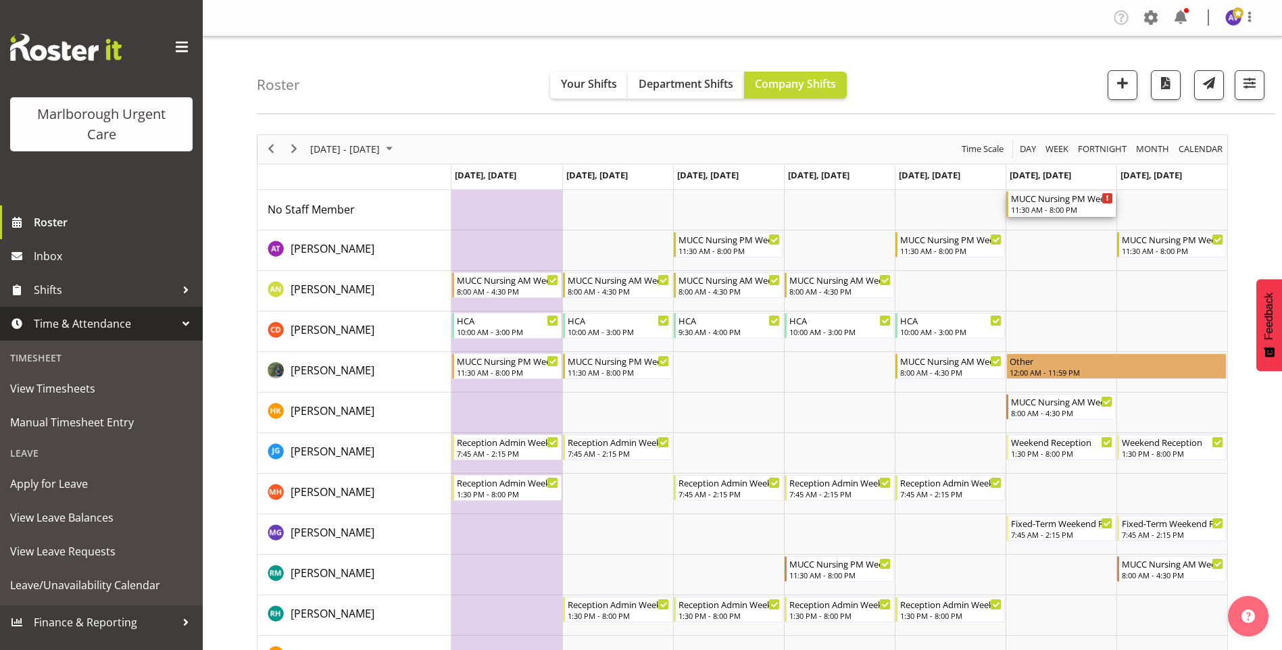
click at [1067, 203] on div "MUCC Nursing PM Weekends" at bounding box center [1062, 198] width 102 height 14
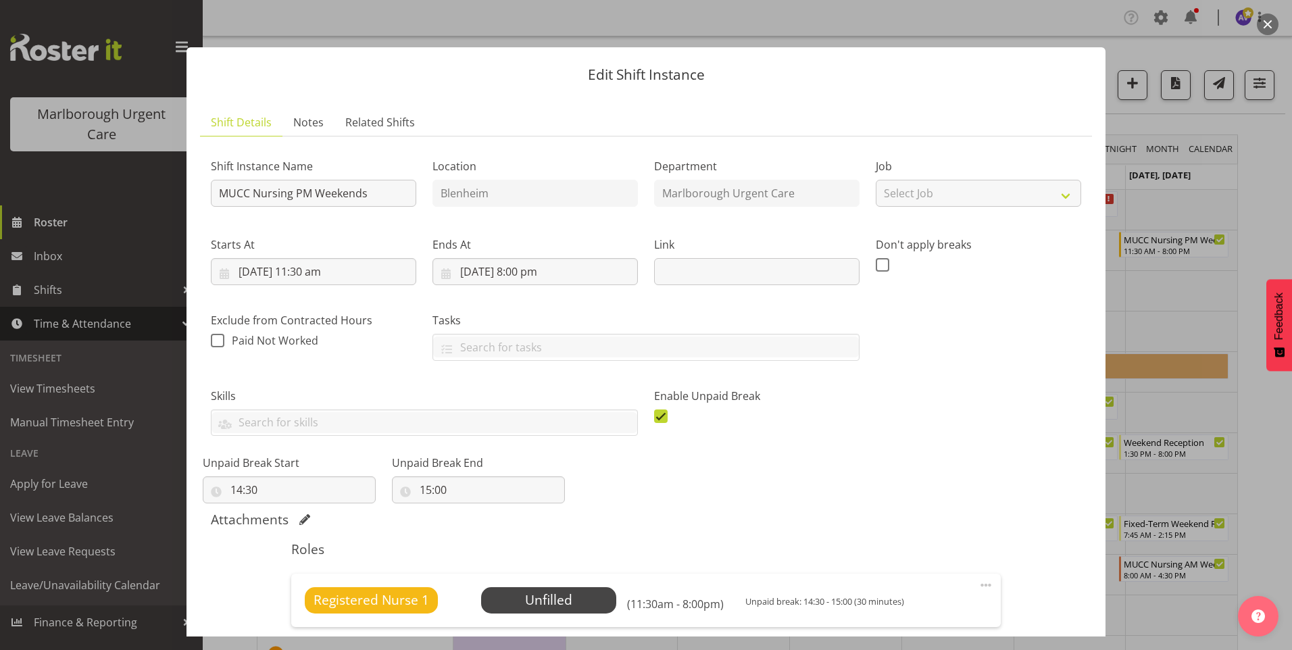
click at [1268, 24] on button "button" at bounding box center [1268, 25] width 22 height 22
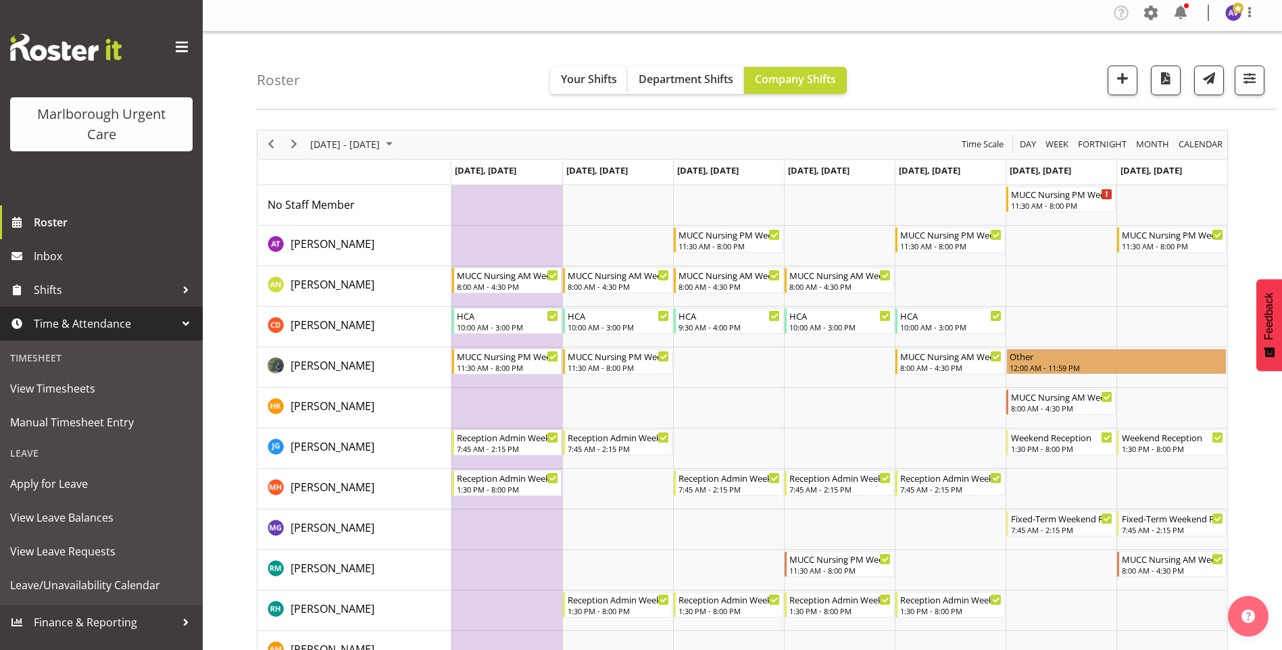
scroll to position [8, 0]
